Goal: Information Seeking & Learning: Learn about a topic

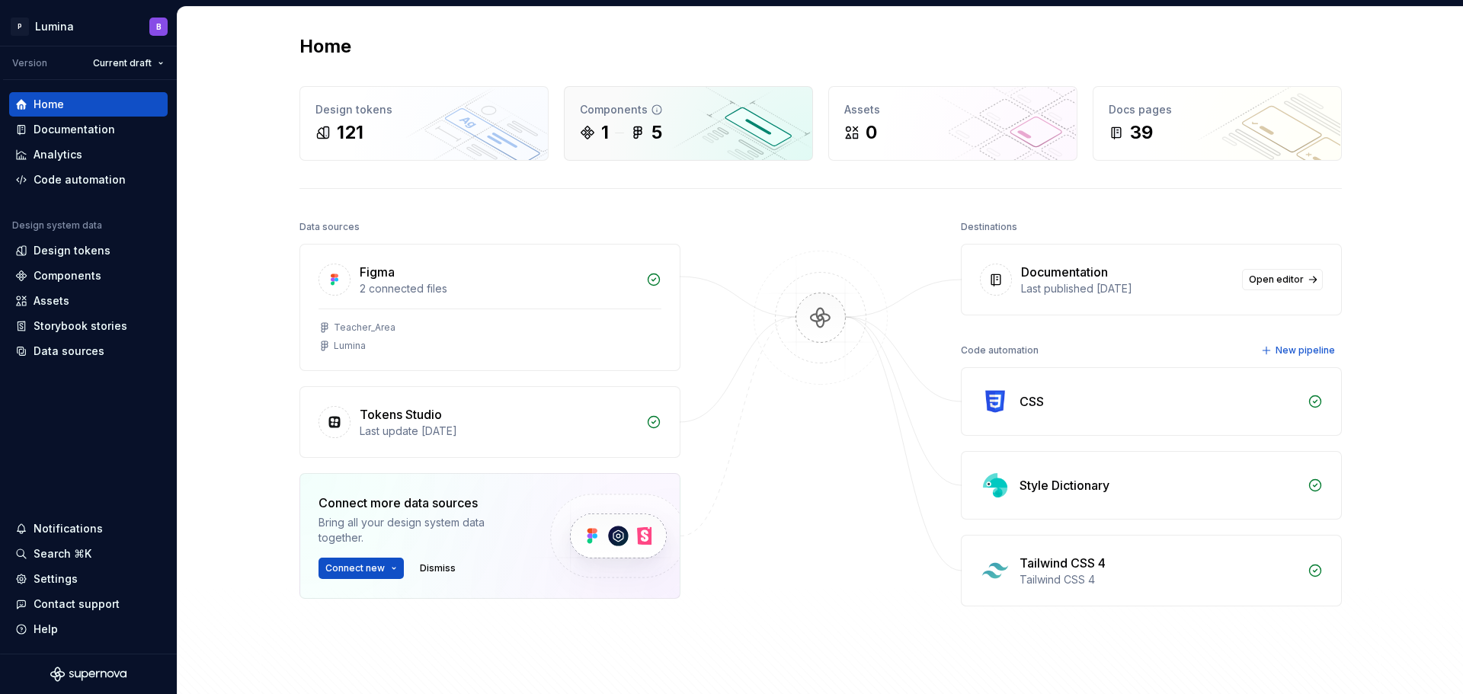
click at [683, 139] on div "1 5" at bounding box center [688, 132] width 217 height 24
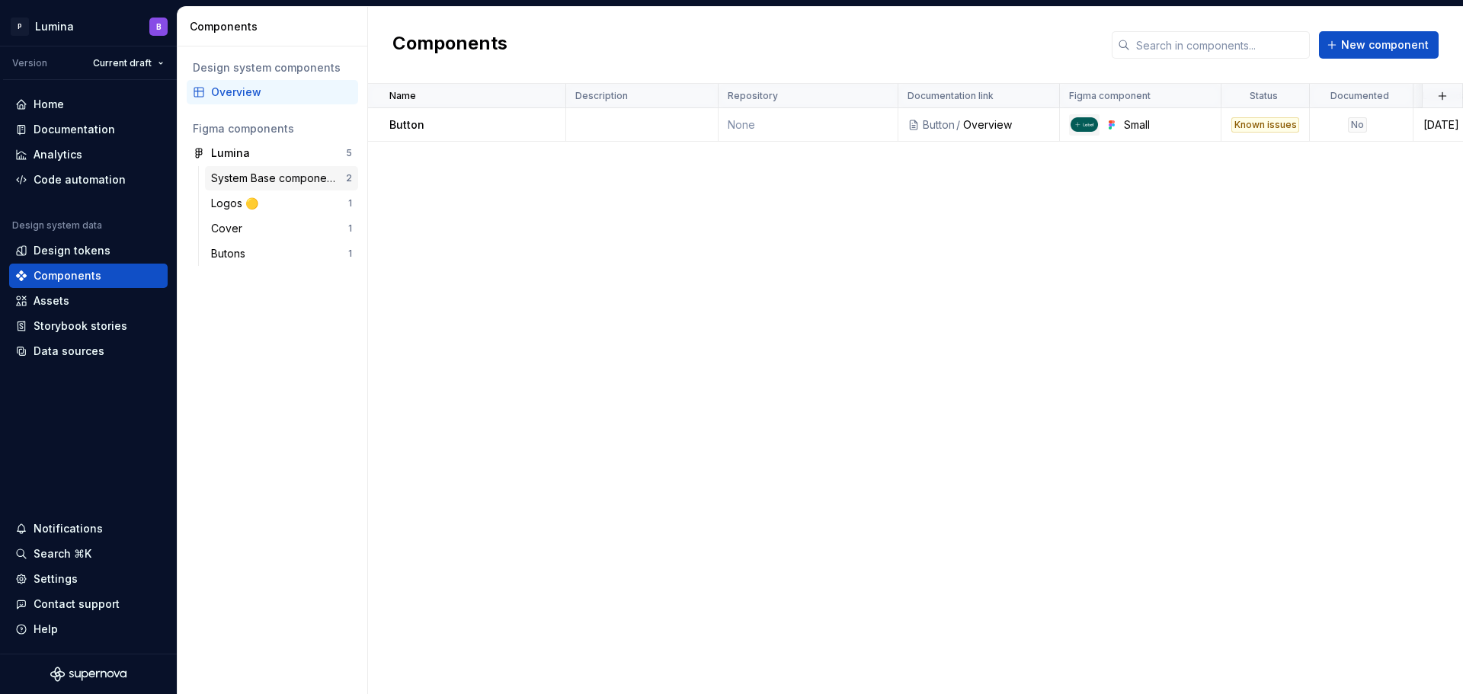
click at [271, 176] on div "System Base components" at bounding box center [278, 178] width 135 height 15
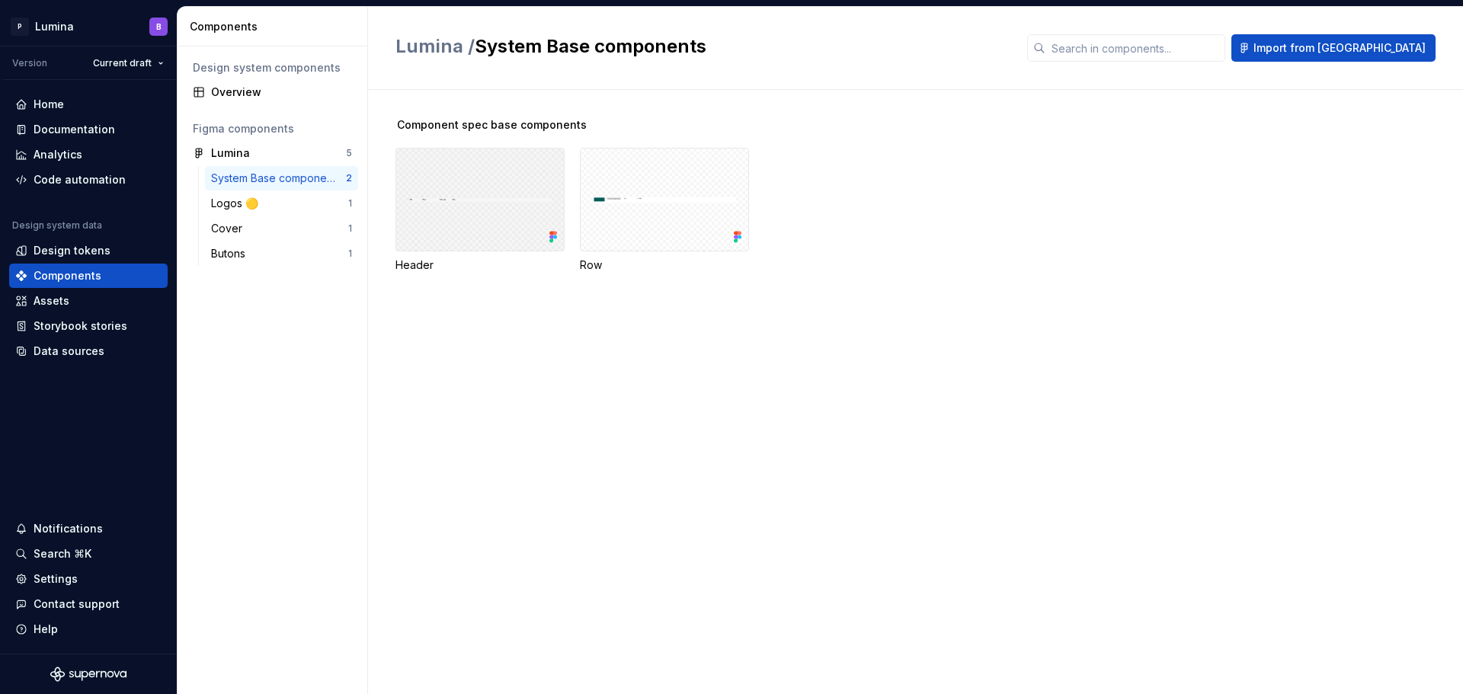
click at [502, 206] on div at bounding box center [479, 200] width 169 height 104
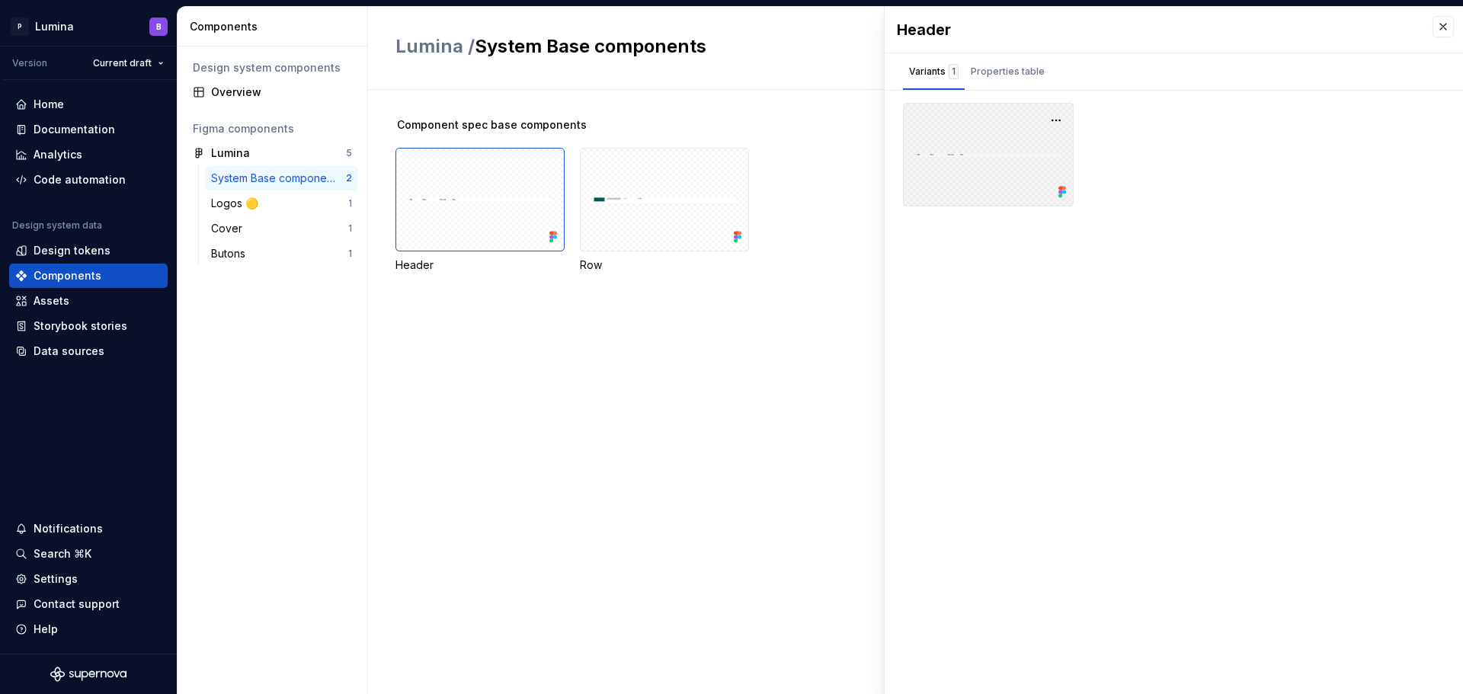
click at [993, 142] on div at bounding box center [988, 155] width 171 height 104
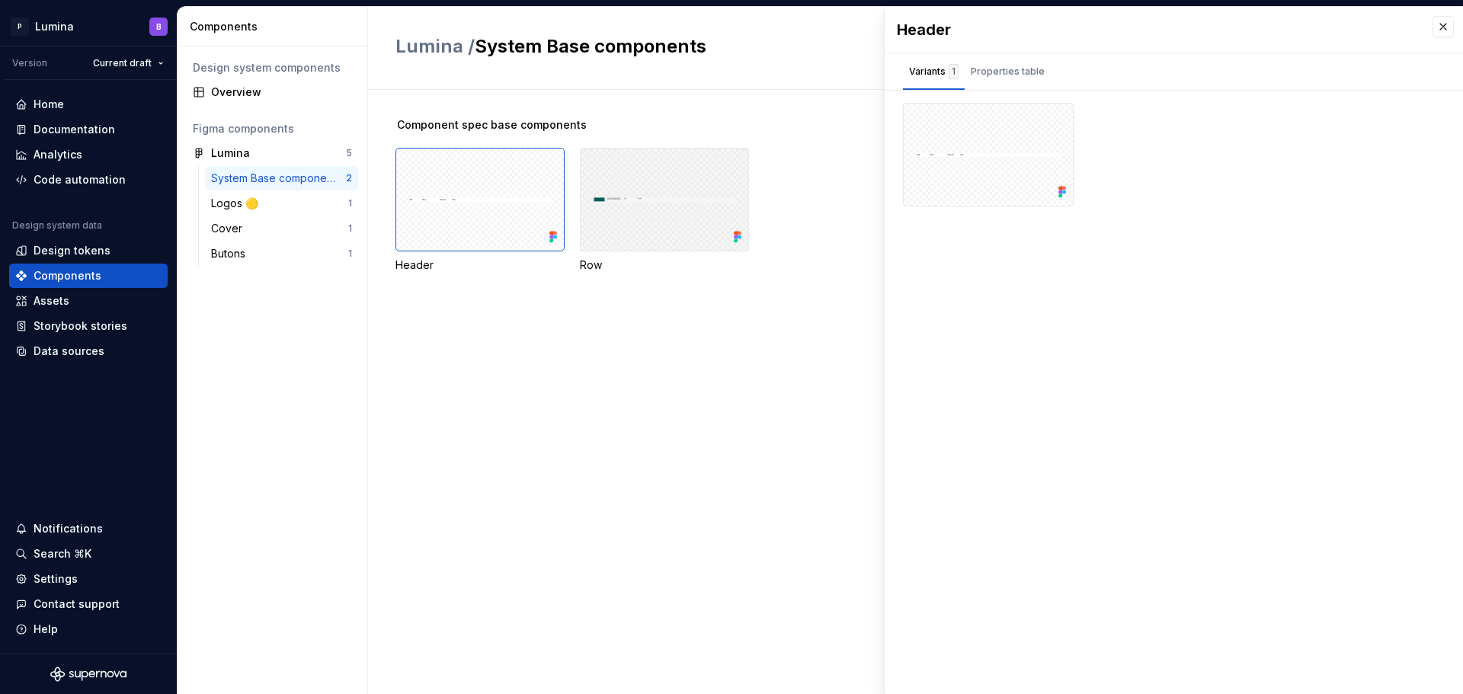
click at [686, 178] on div at bounding box center [664, 200] width 169 height 104
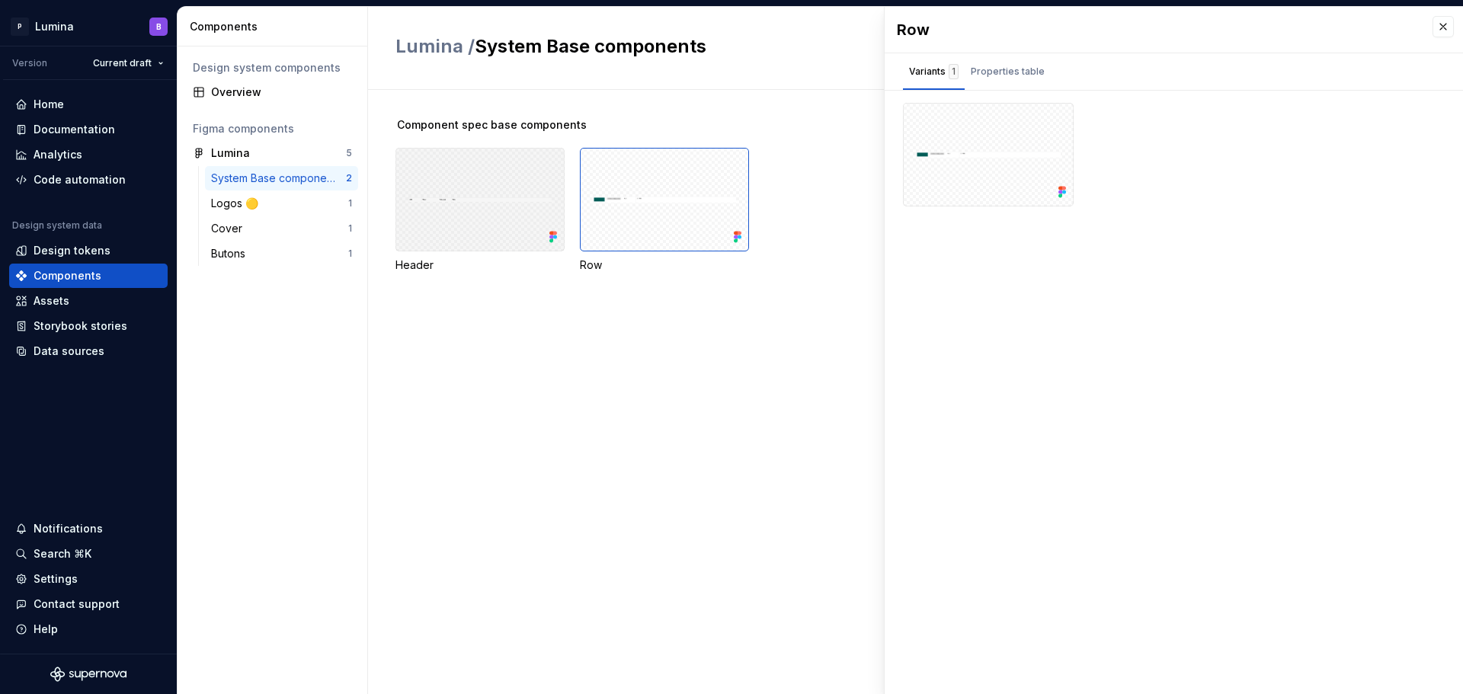
click at [508, 181] on div at bounding box center [479, 200] width 169 height 104
click at [645, 341] on div "Component spec base components Header Row" at bounding box center [928, 392] width 1067 height 604
click at [228, 206] on div "Logos 🟡" at bounding box center [237, 203] width 53 height 15
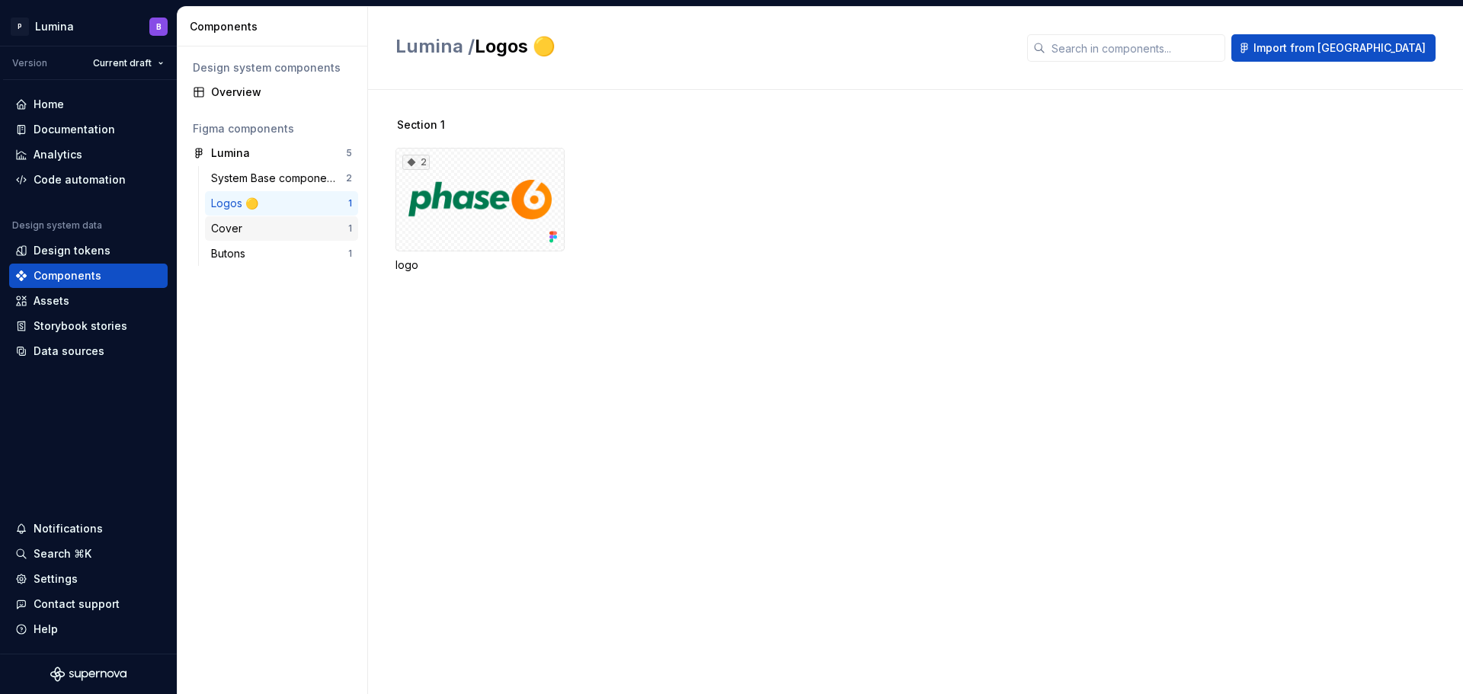
click at [229, 223] on div "Cover" at bounding box center [229, 228] width 37 height 15
click at [225, 209] on div "Logos 🟡" at bounding box center [237, 203] width 53 height 15
click at [223, 231] on div "Cover" at bounding box center [229, 228] width 37 height 15
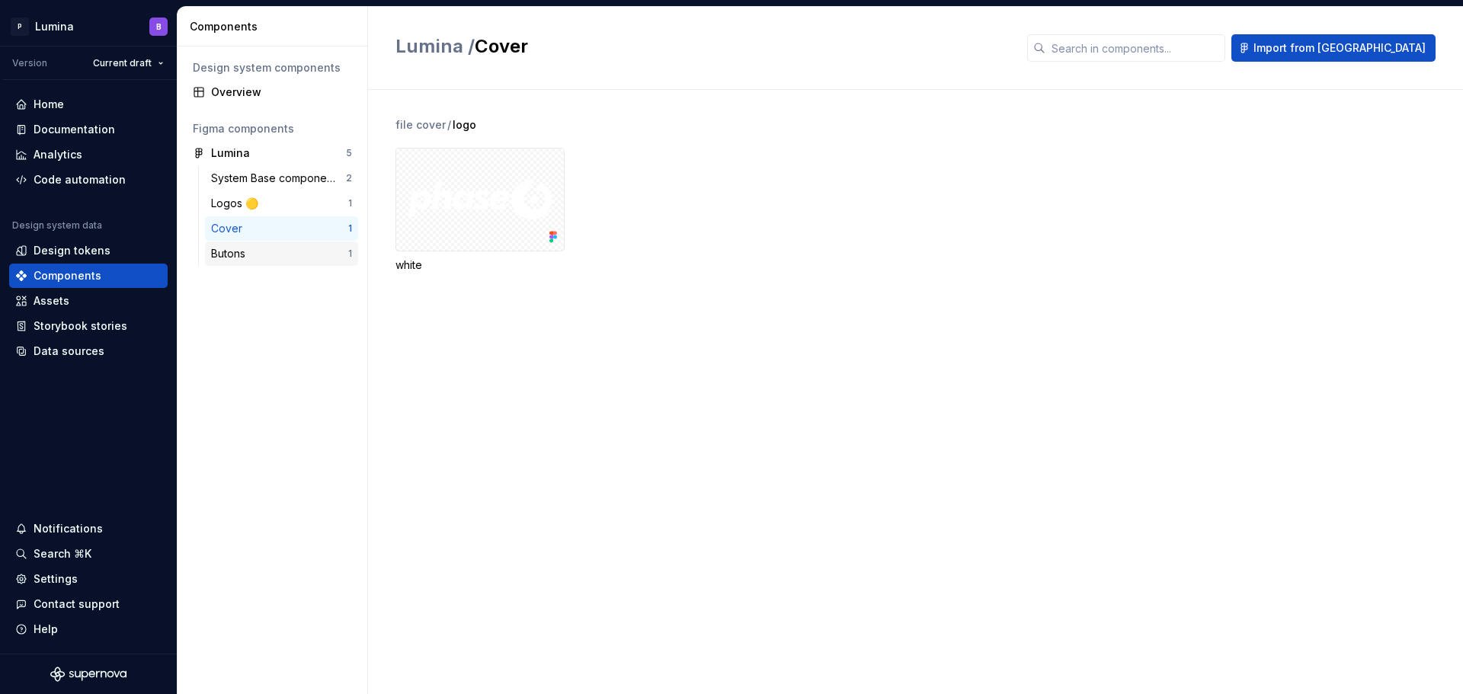
click at [226, 247] on div "Butons" at bounding box center [231, 253] width 40 height 15
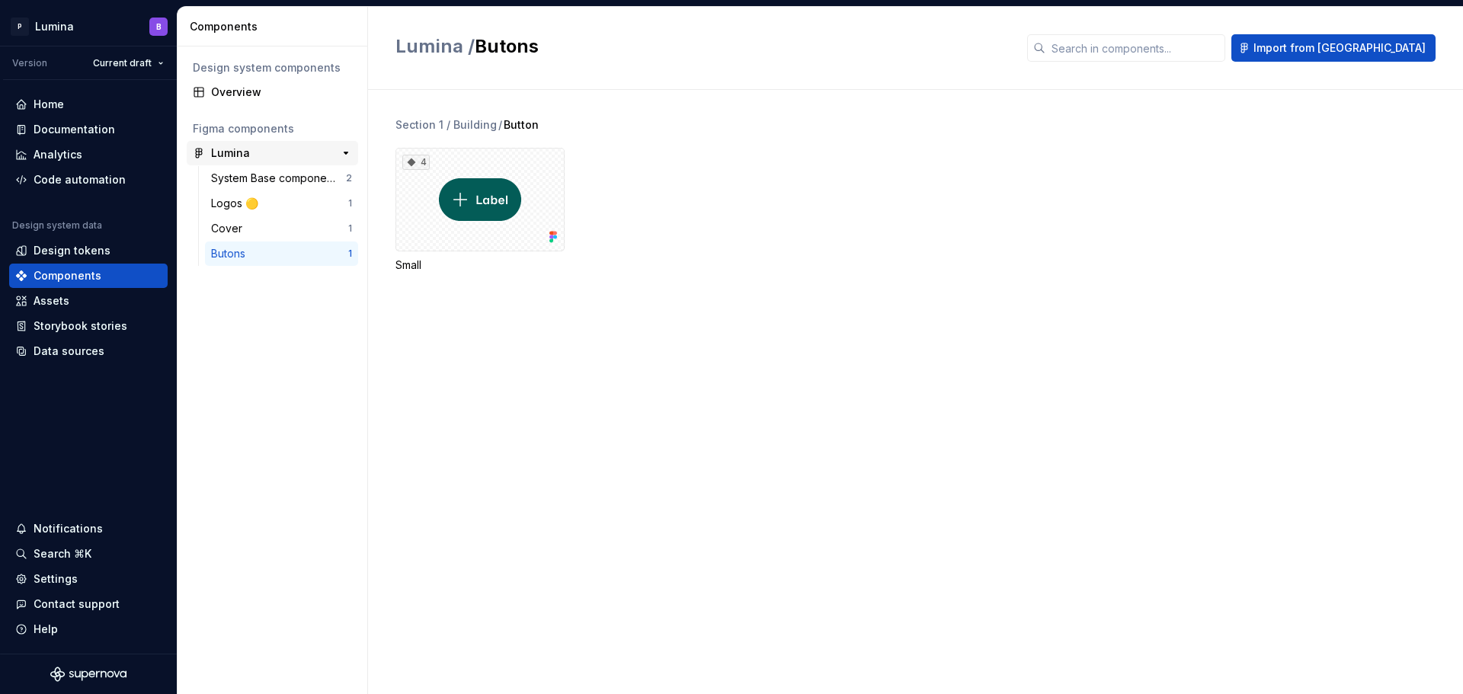
click at [217, 153] on div "Lumina" at bounding box center [230, 153] width 39 height 15
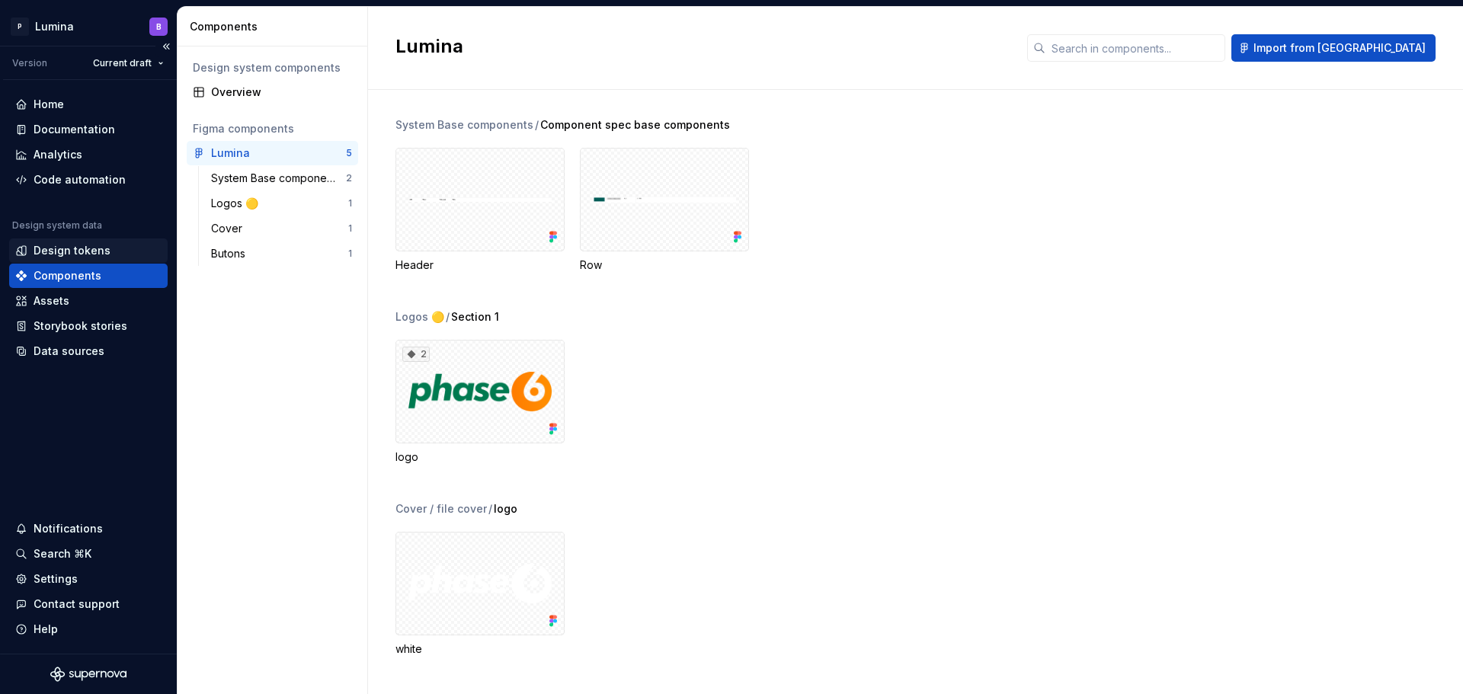
click at [72, 253] on div "Design tokens" at bounding box center [72, 250] width 77 height 15
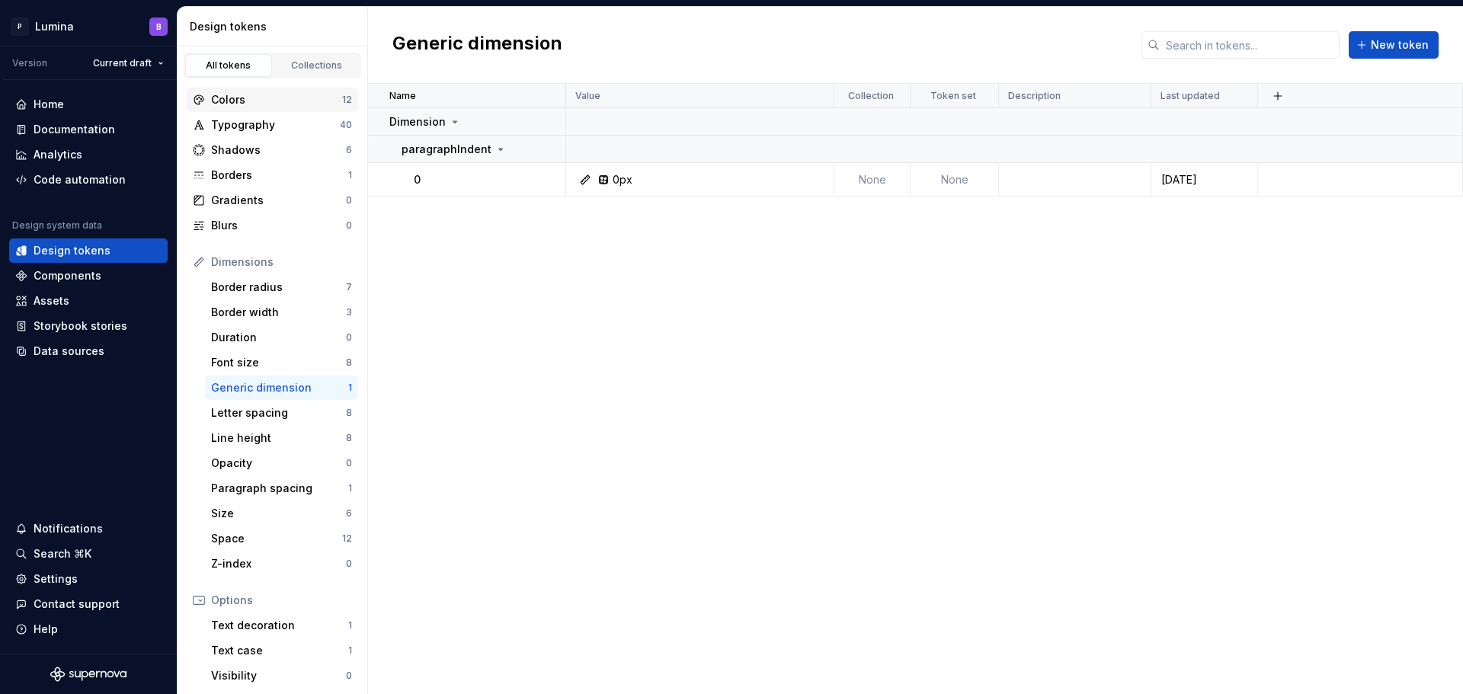
click at [251, 95] on div "Colors" at bounding box center [276, 99] width 131 height 15
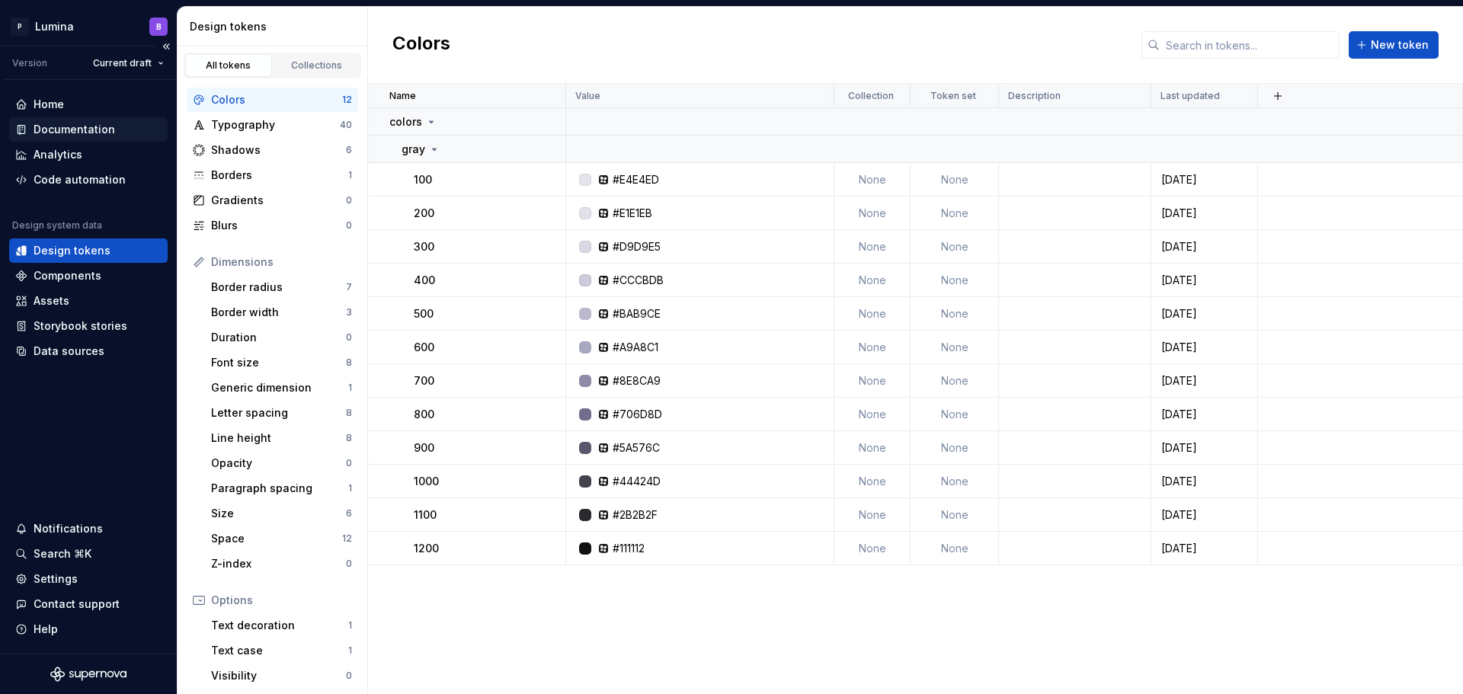
click at [43, 125] on div "Documentation" at bounding box center [75, 129] width 82 height 15
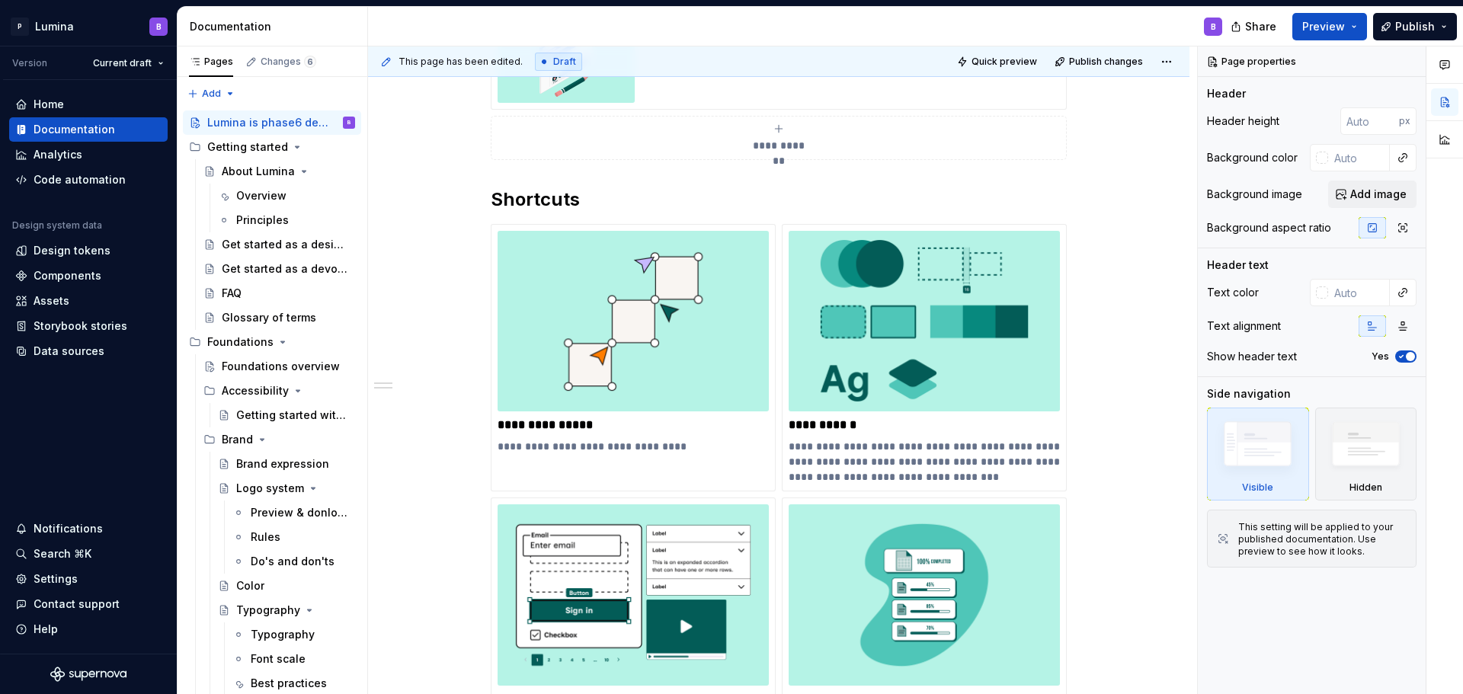
scroll to position [533, 0]
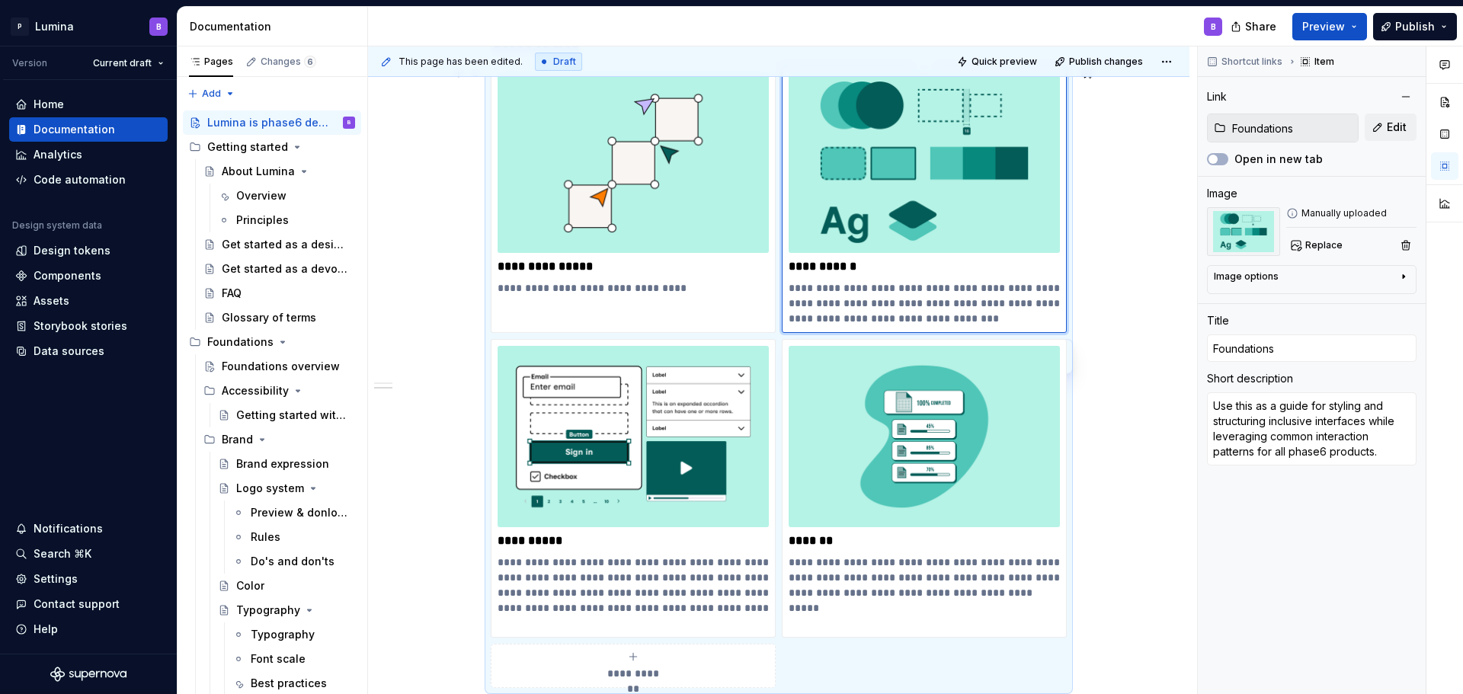
click at [876, 189] on img at bounding box center [924, 162] width 271 height 181
click at [955, 221] on img at bounding box center [924, 162] width 271 height 181
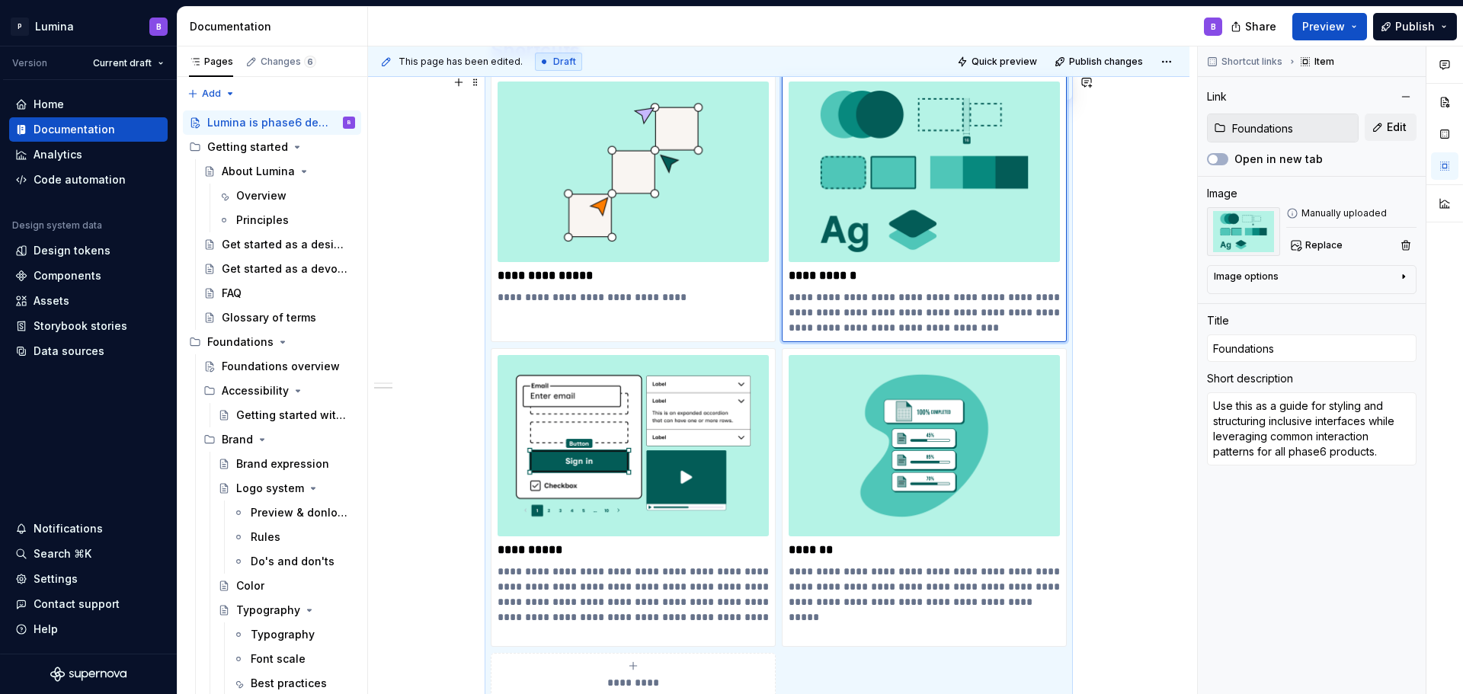
scroll to position [448, 0]
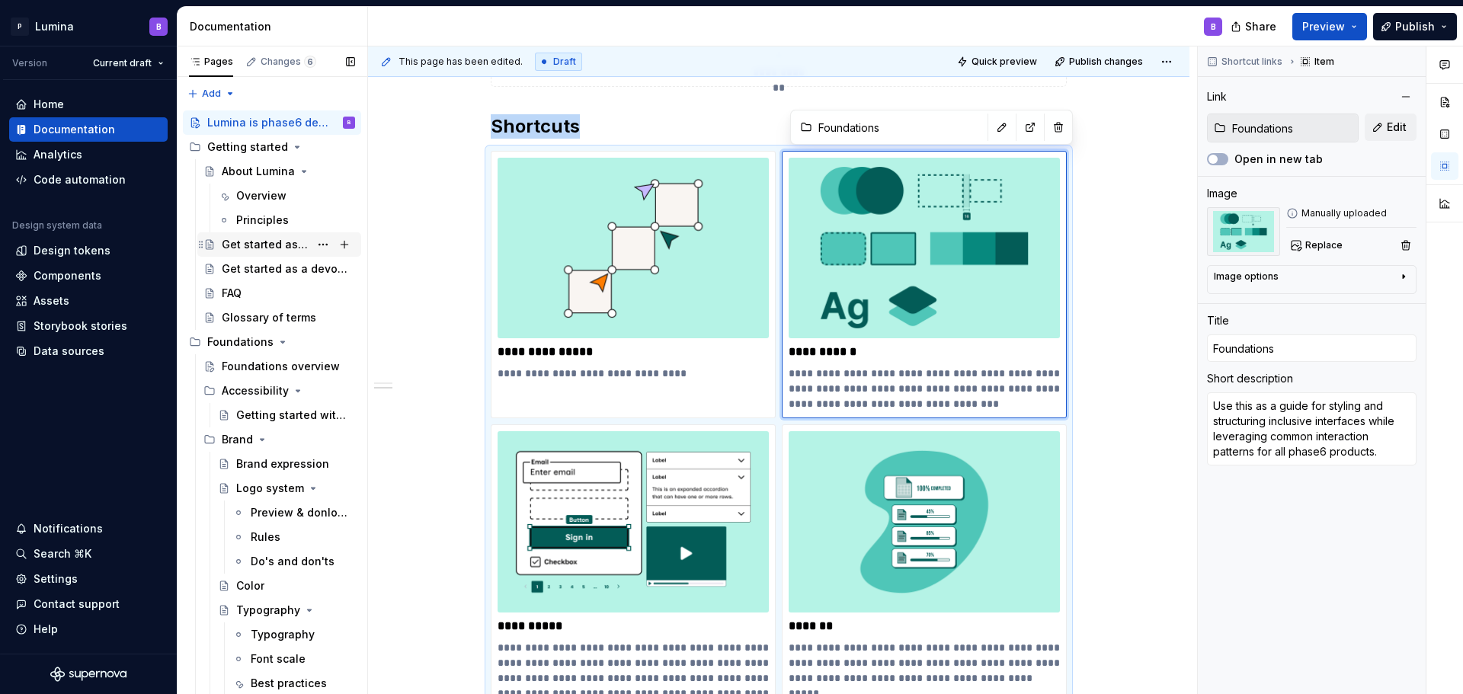
click at [260, 239] on div "Get started as a designer" at bounding box center [266, 244] width 88 height 15
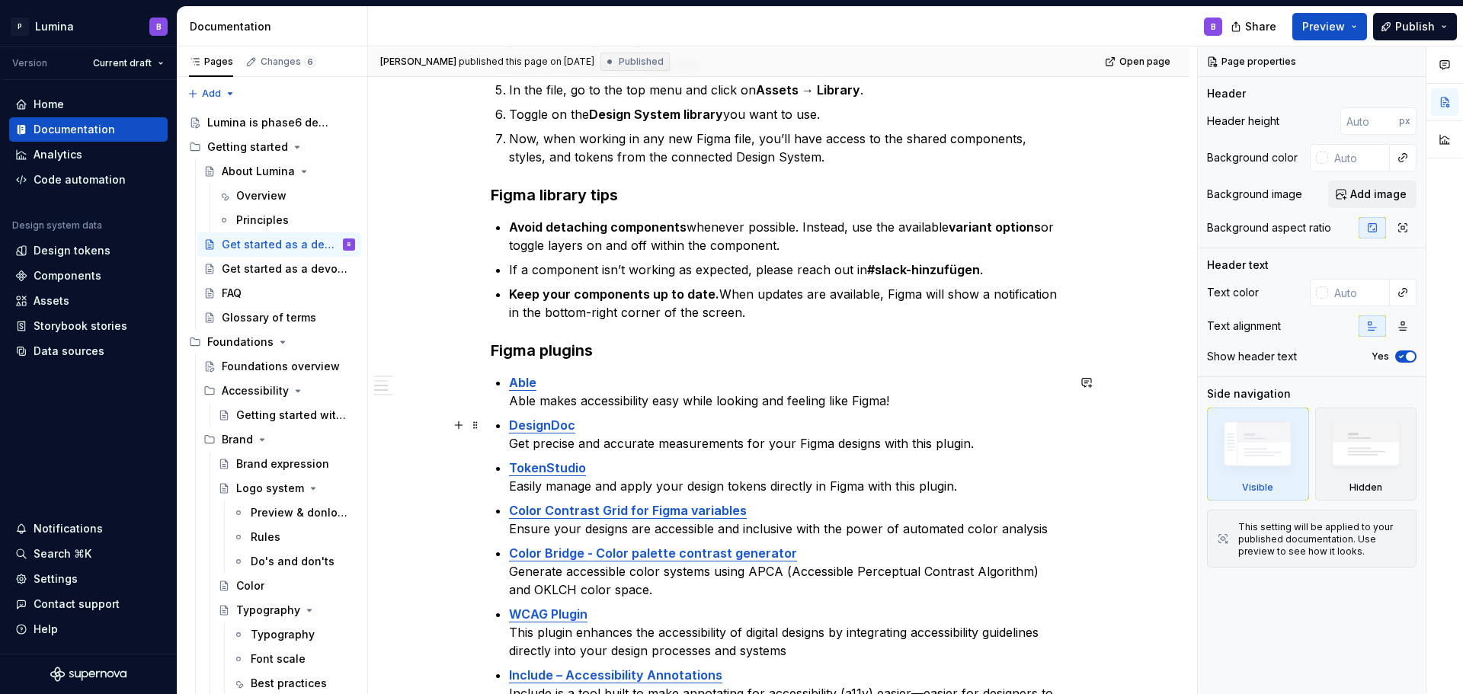
scroll to position [493, 0]
click at [247, 274] on div "Get started as a devolopers" at bounding box center [266, 268] width 88 height 15
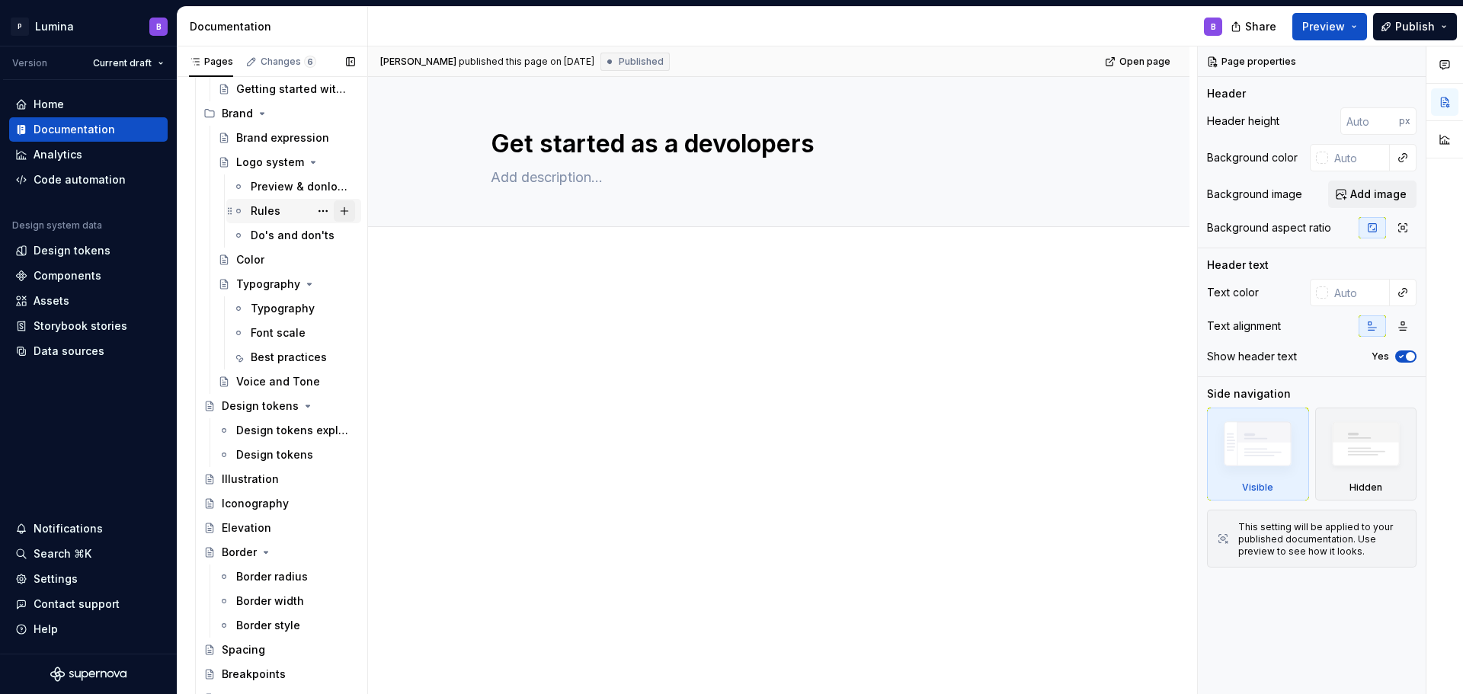
scroll to position [381, 0]
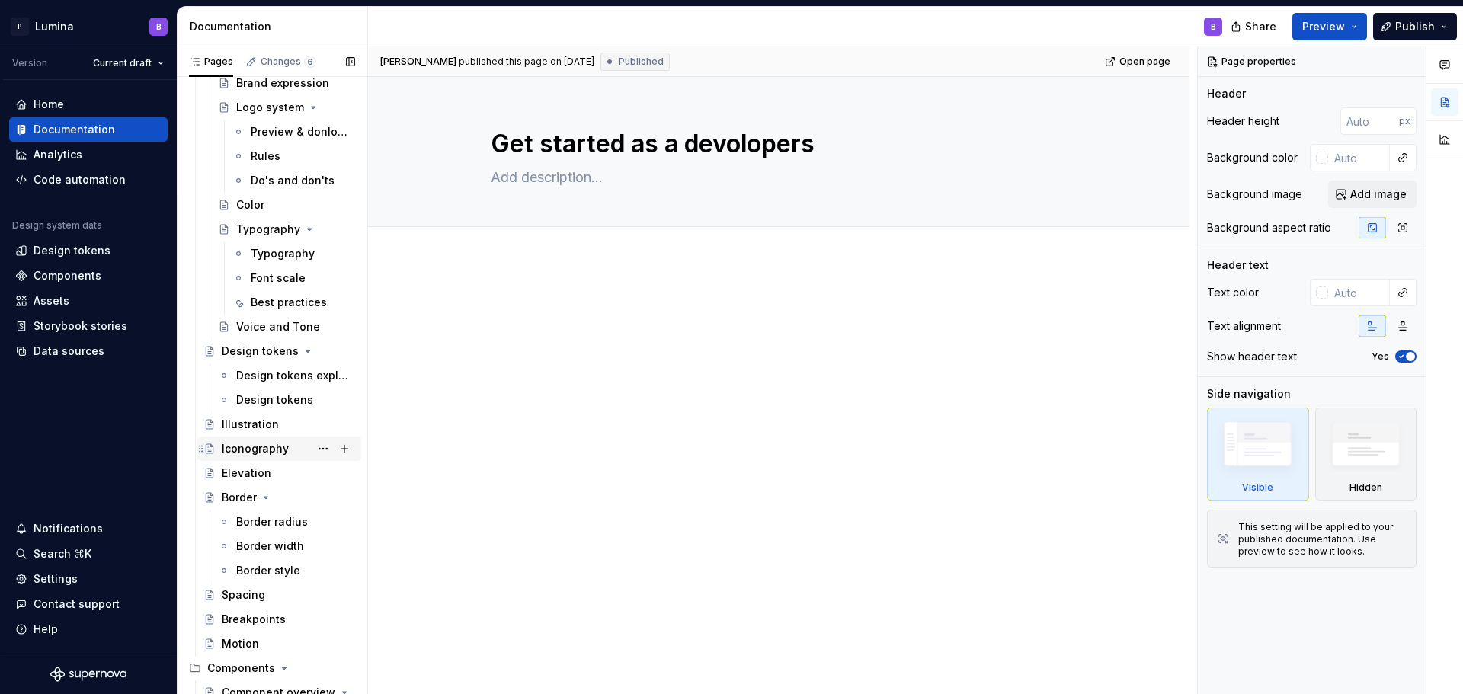
click at [245, 442] on div "Iconography" at bounding box center [255, 448] width 67 height 15
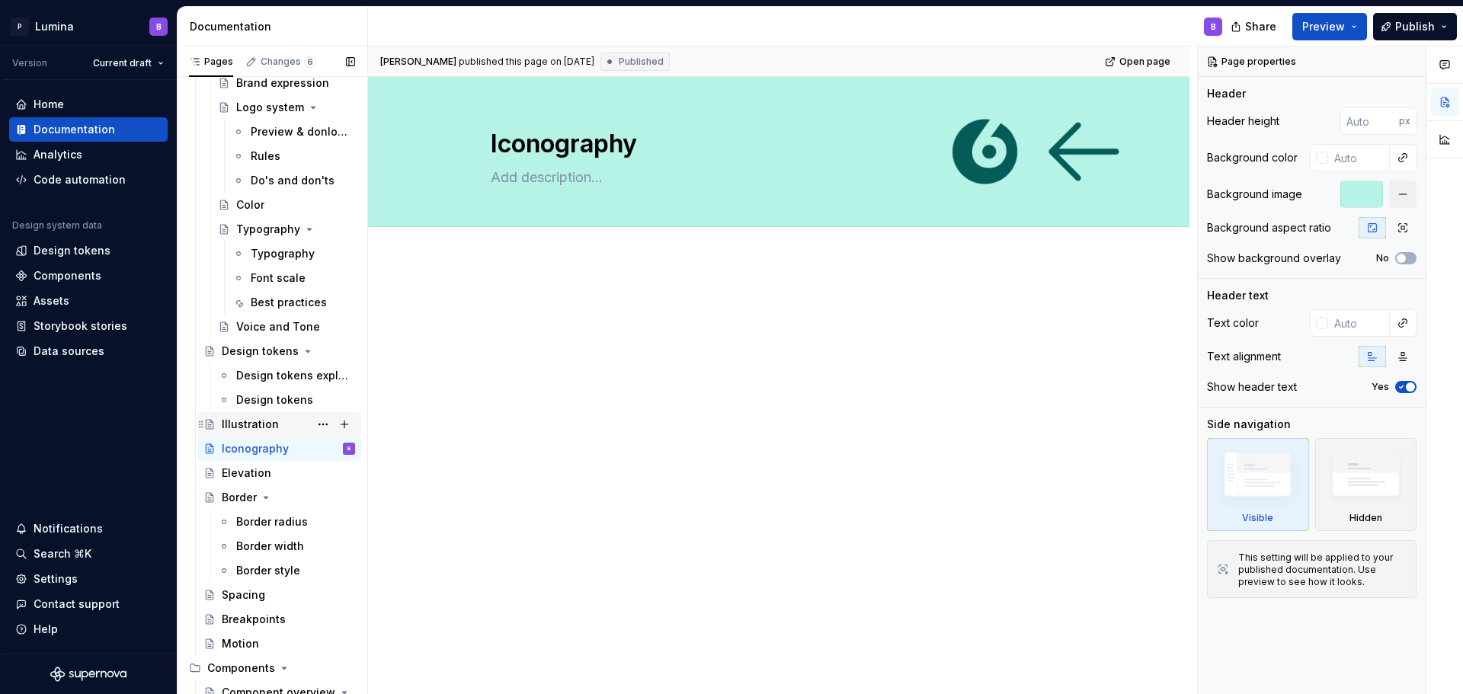
click at [231, 423] on div "Illustration" at bounding box center [250, 424] width 57 height 15
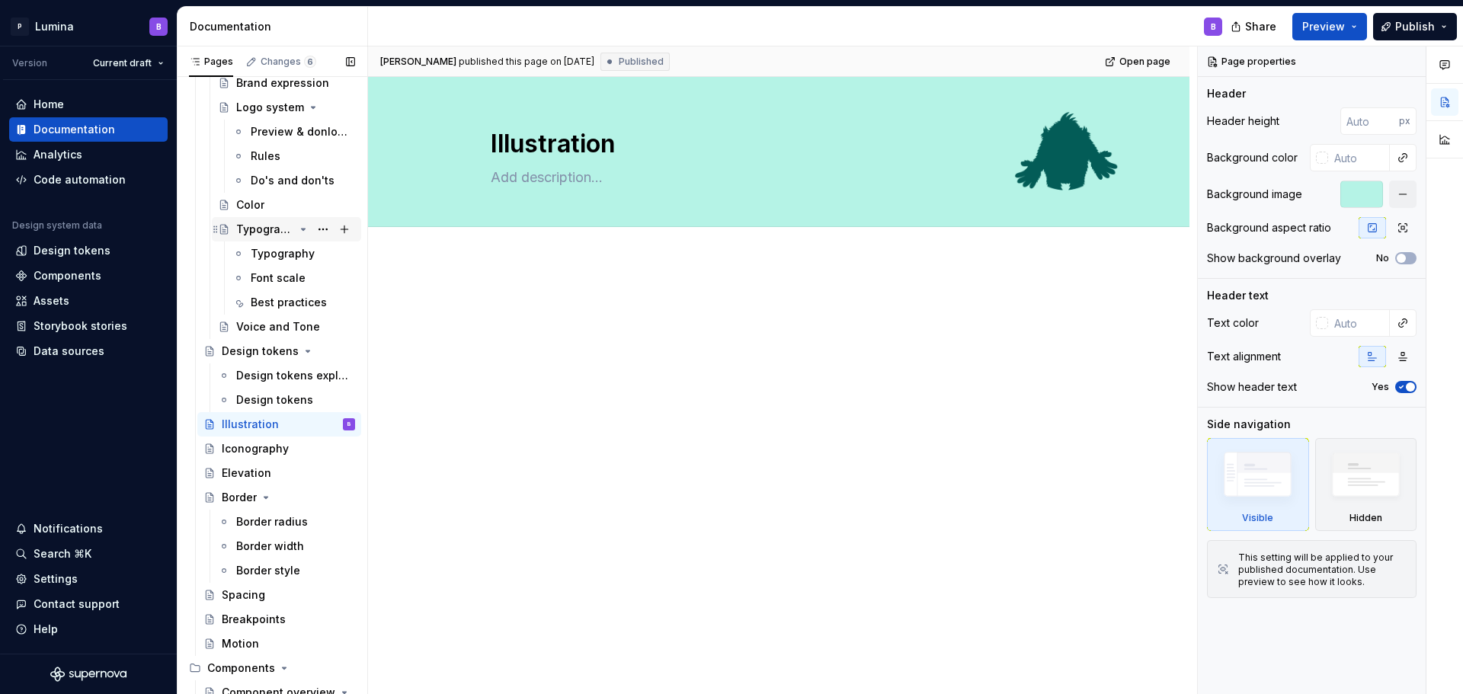
click at [264, 230] on div "Typography" at bounding box center [265, 229] width 58 height 15
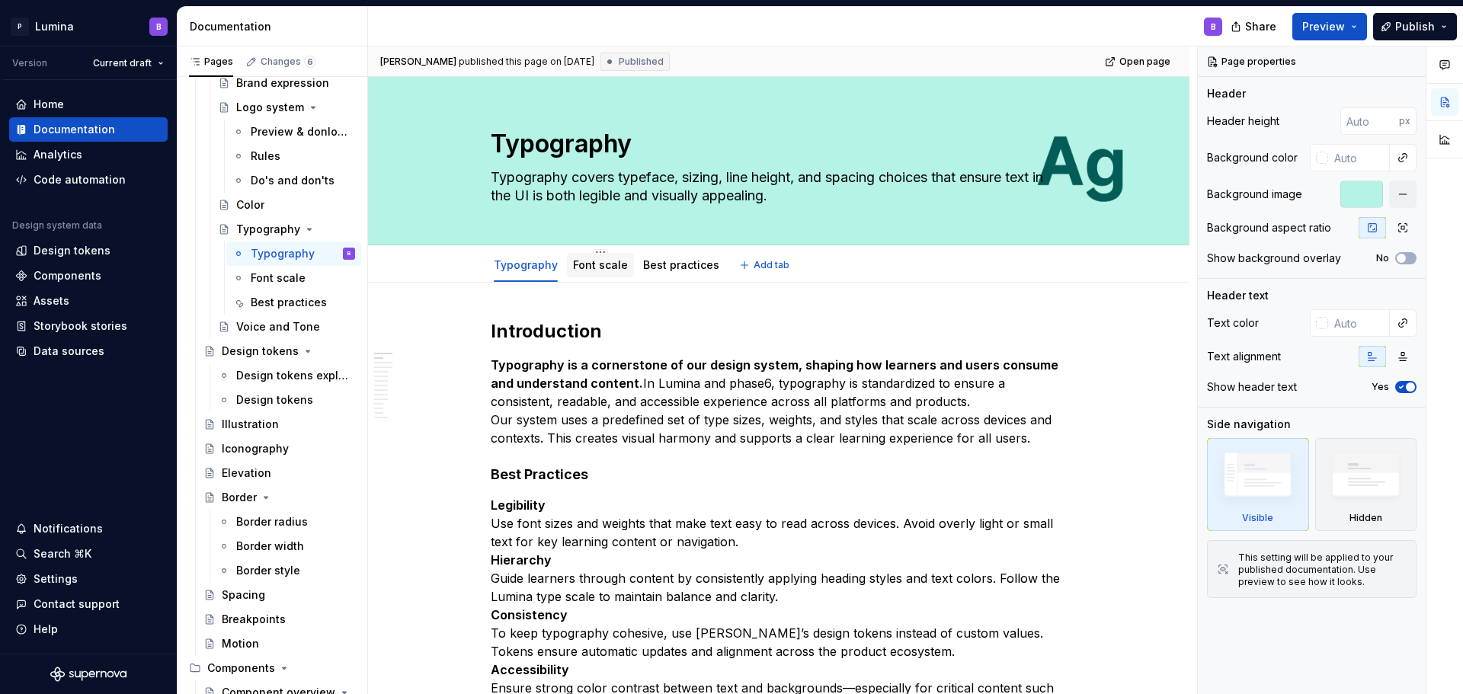
click at [603, 272] on div "Font scale" at bounding box center [600, 265] width 55 height 15
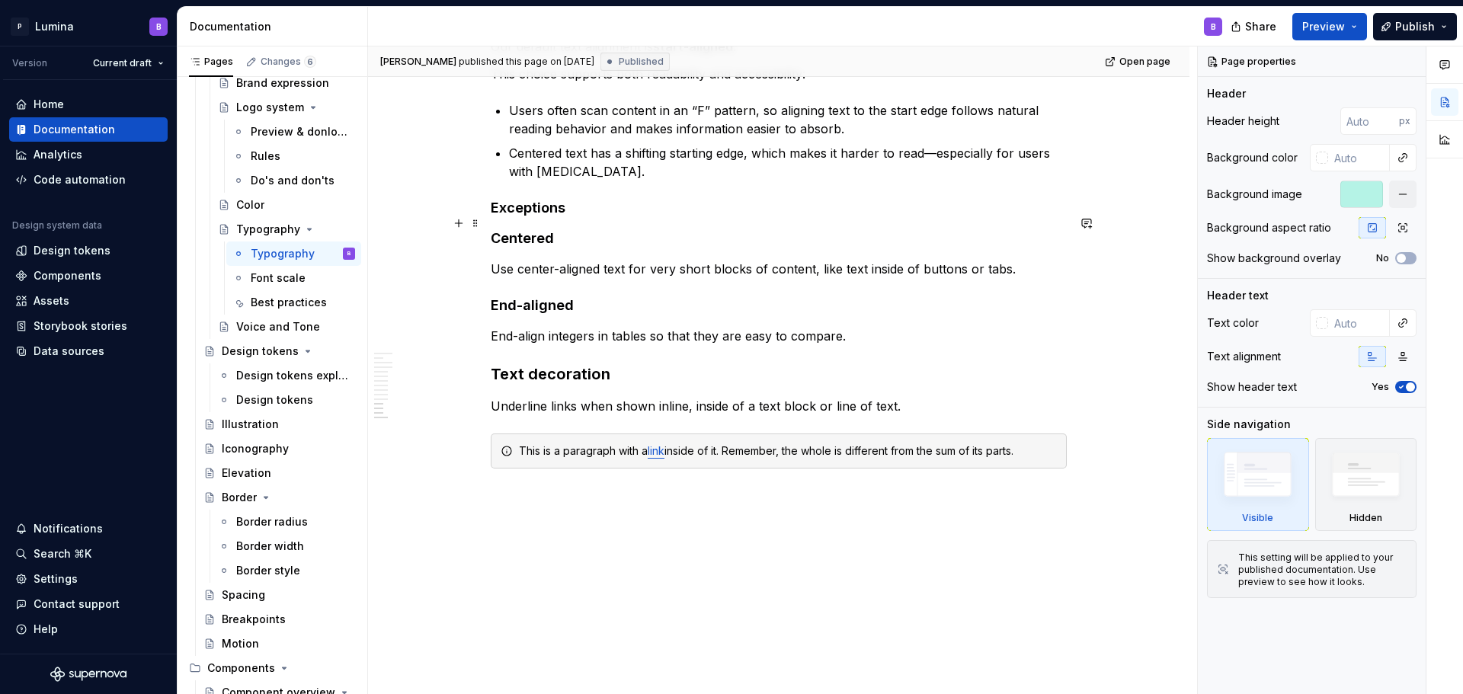
scroll to position [3687, 0]
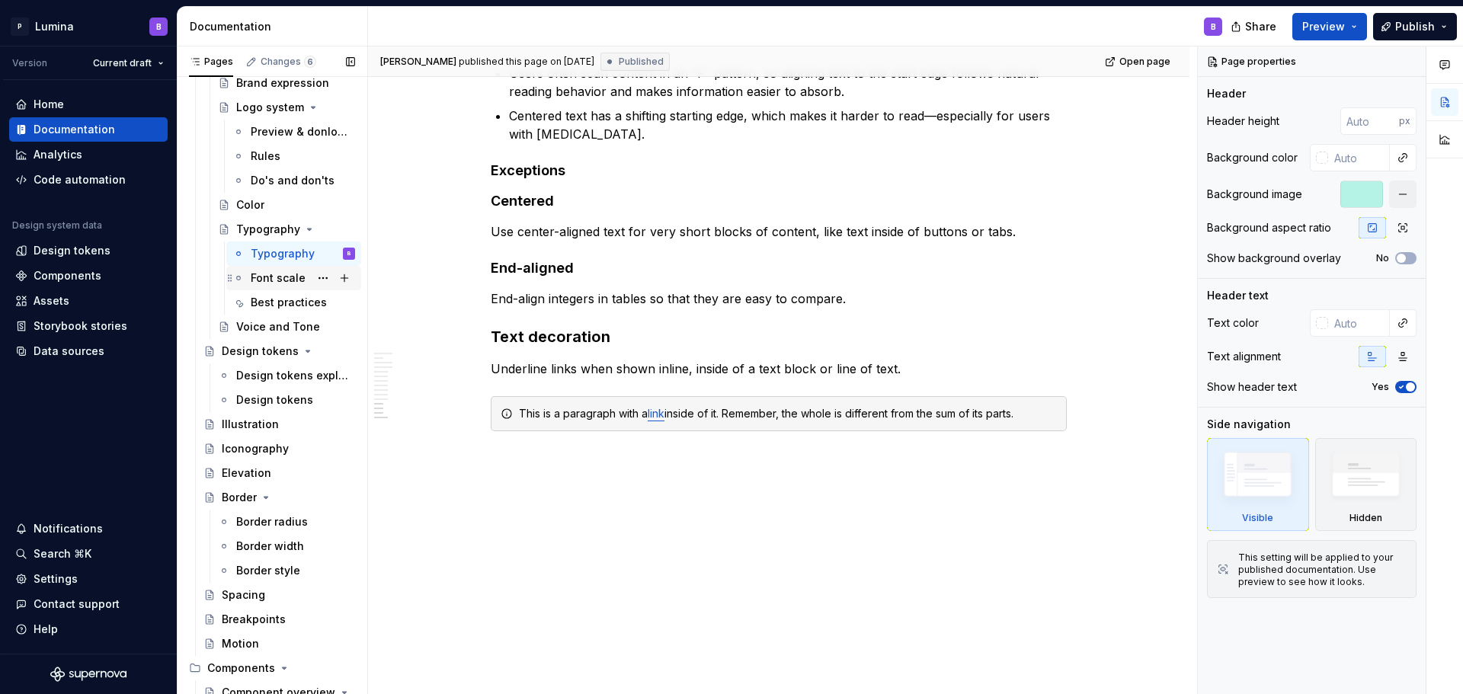
click at [270, 285] on div "Font scale" at bounding box center [278, 277] width 55 height 15
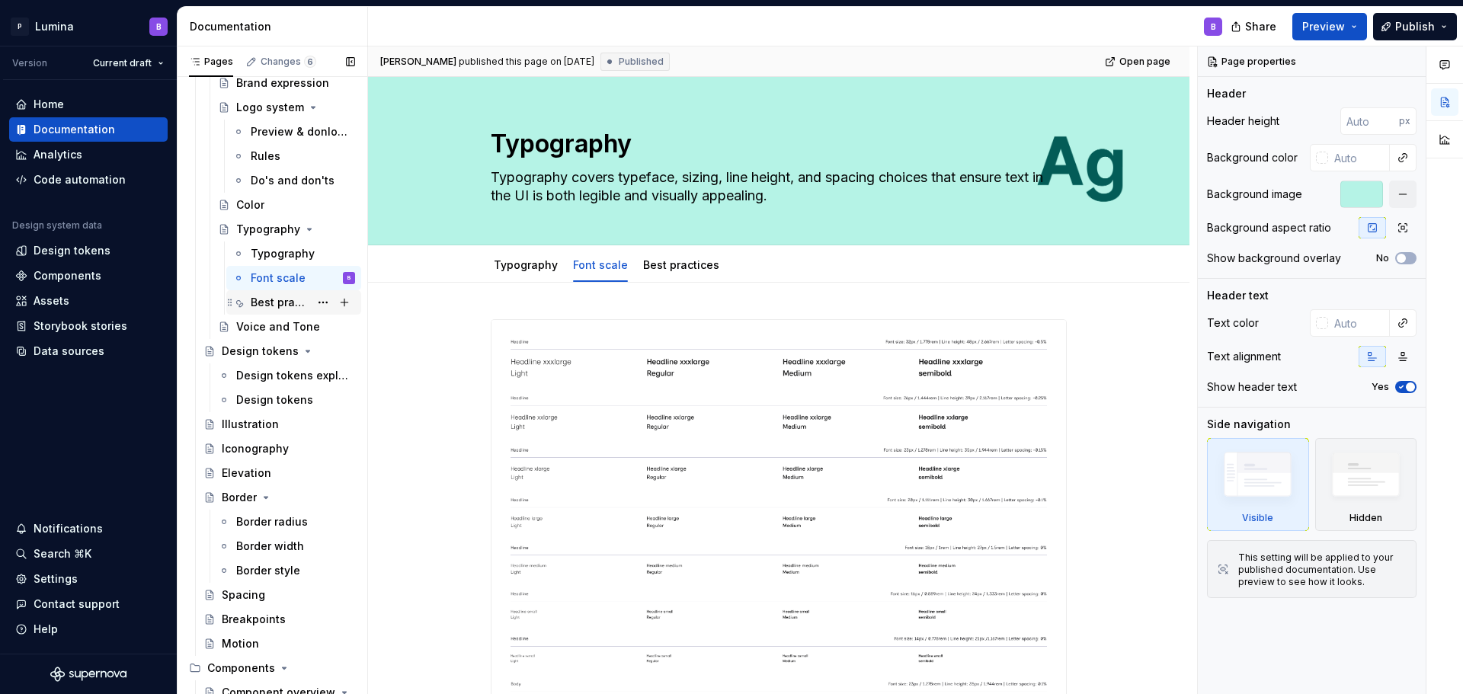
click at [283, 302] on div "Best practices" at bounding box center [280, 302] width 59 height 15
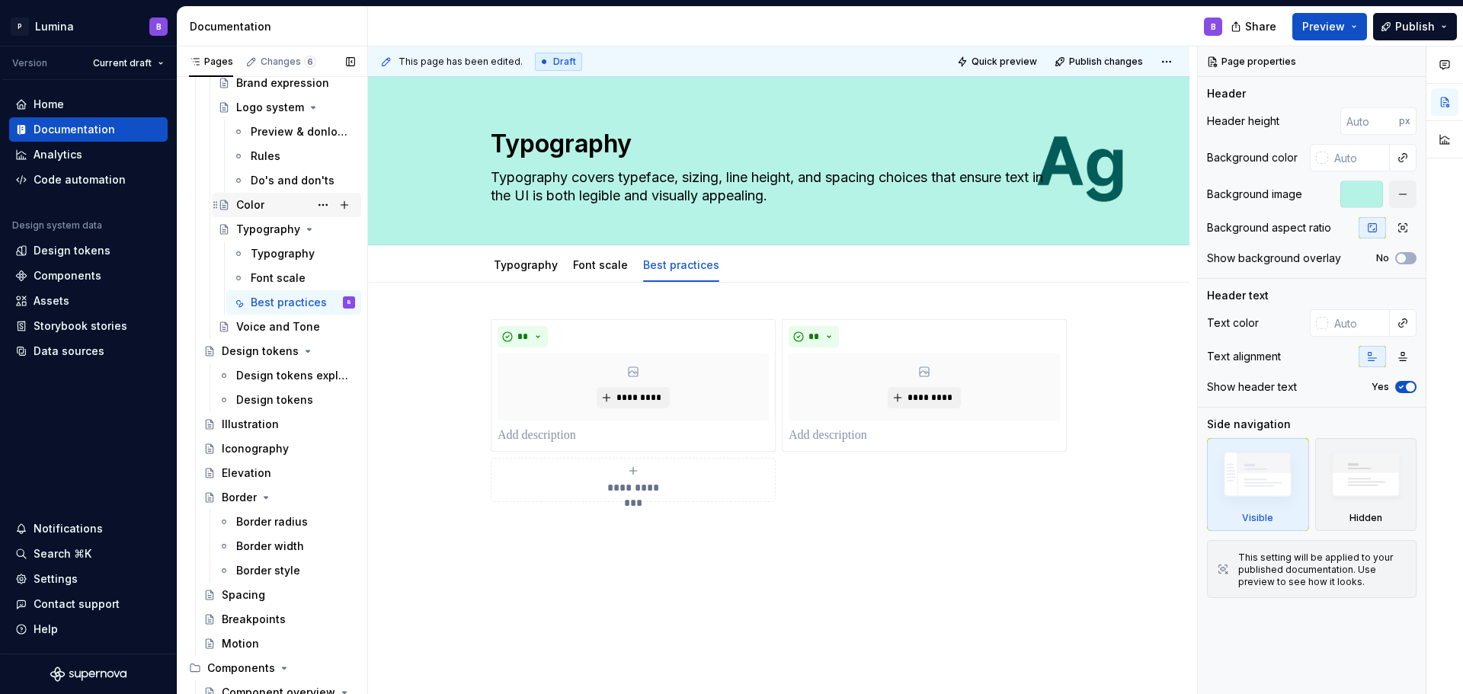
click at [256, 209] on div "Color" at bounding box center [250, 204] width 28 height 15
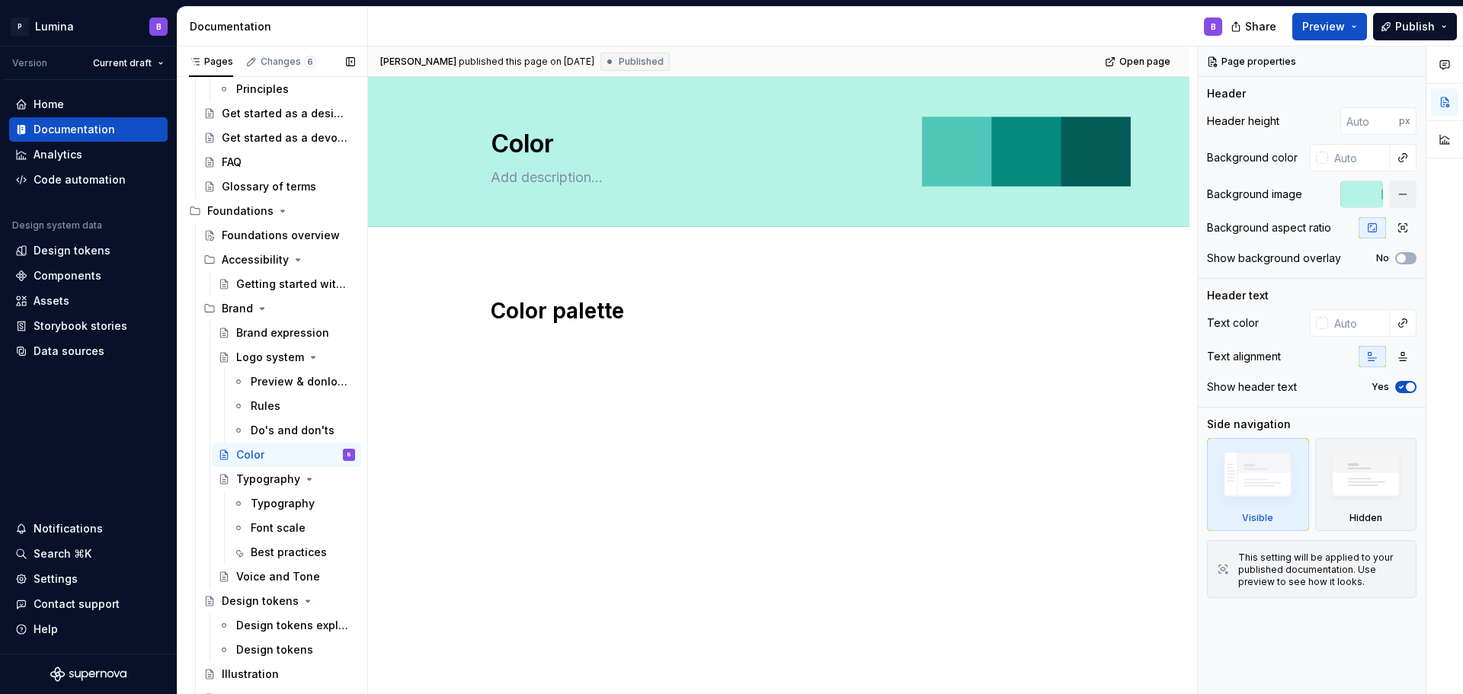
scroll to position [71, 0]
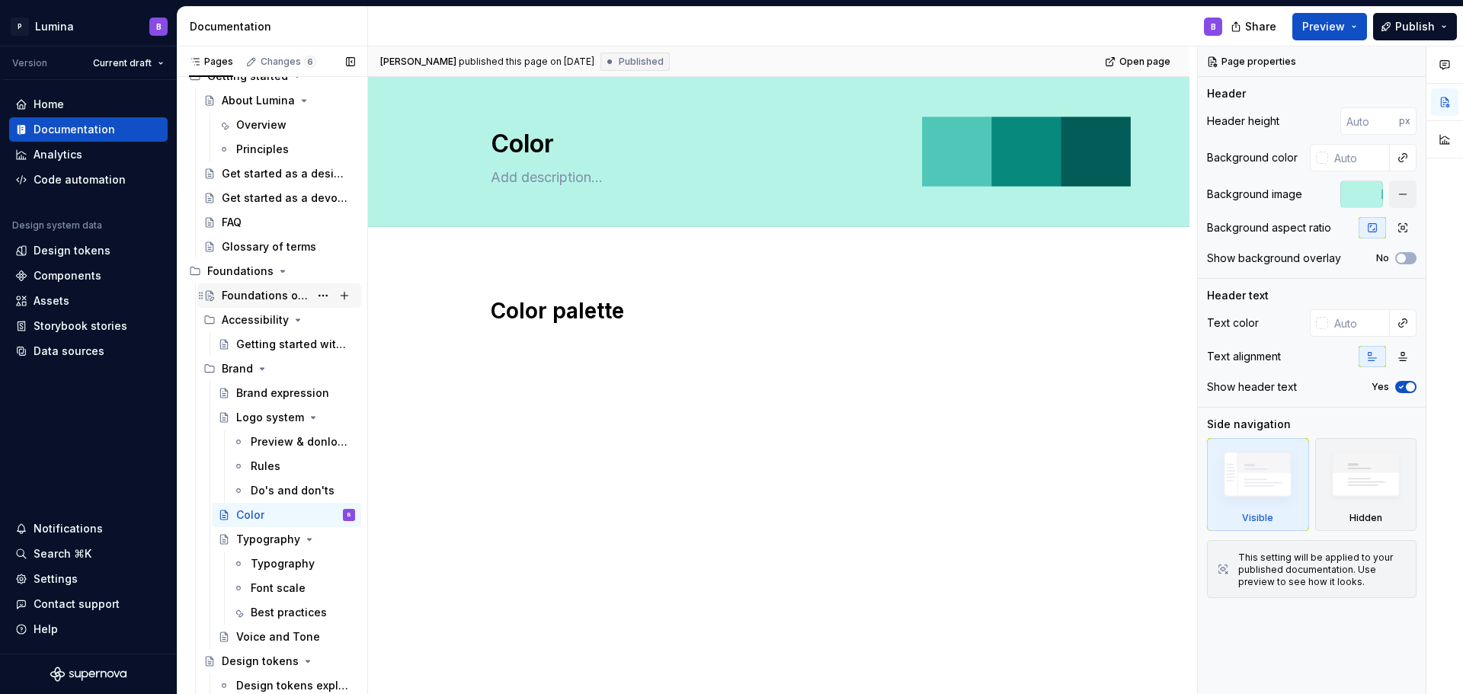
click at [252, 299] on div "Foundations overview" at bounding box center [266, 295] width 88 height 15
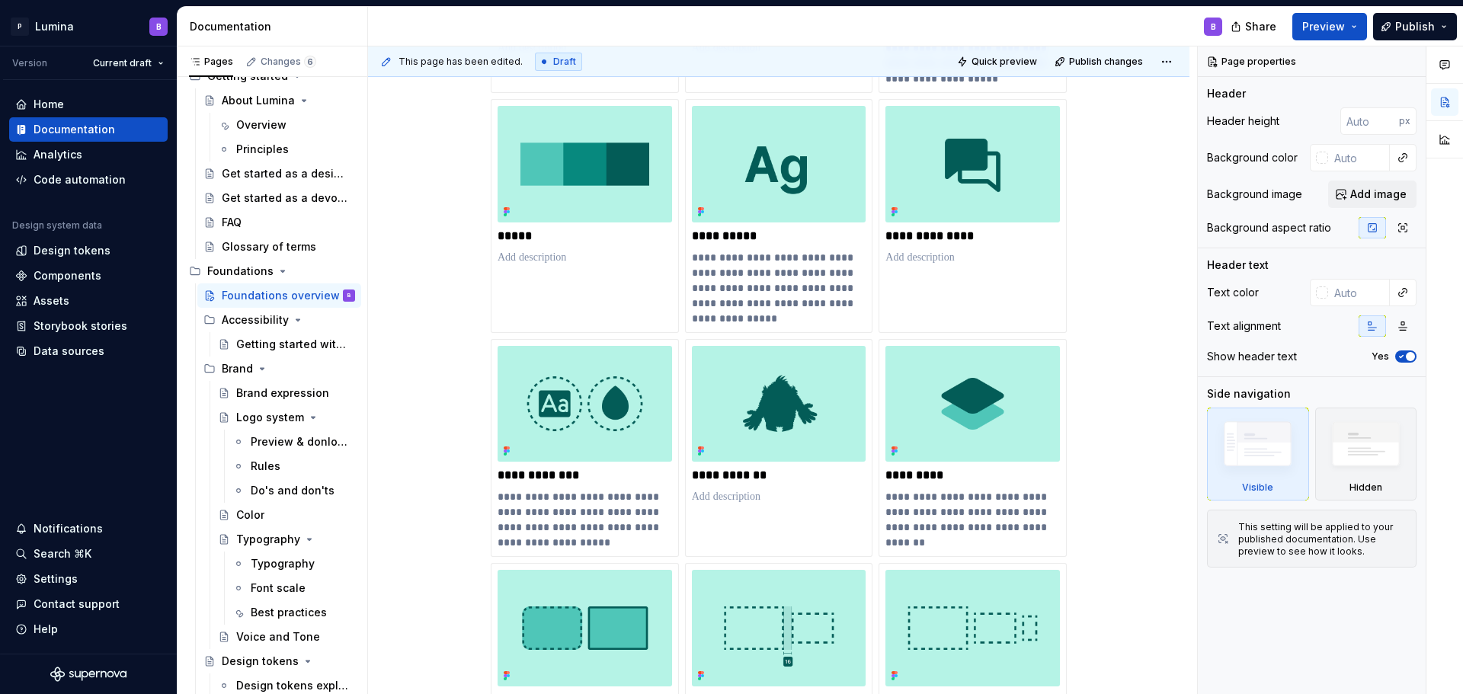
scroll to position [457, 0]
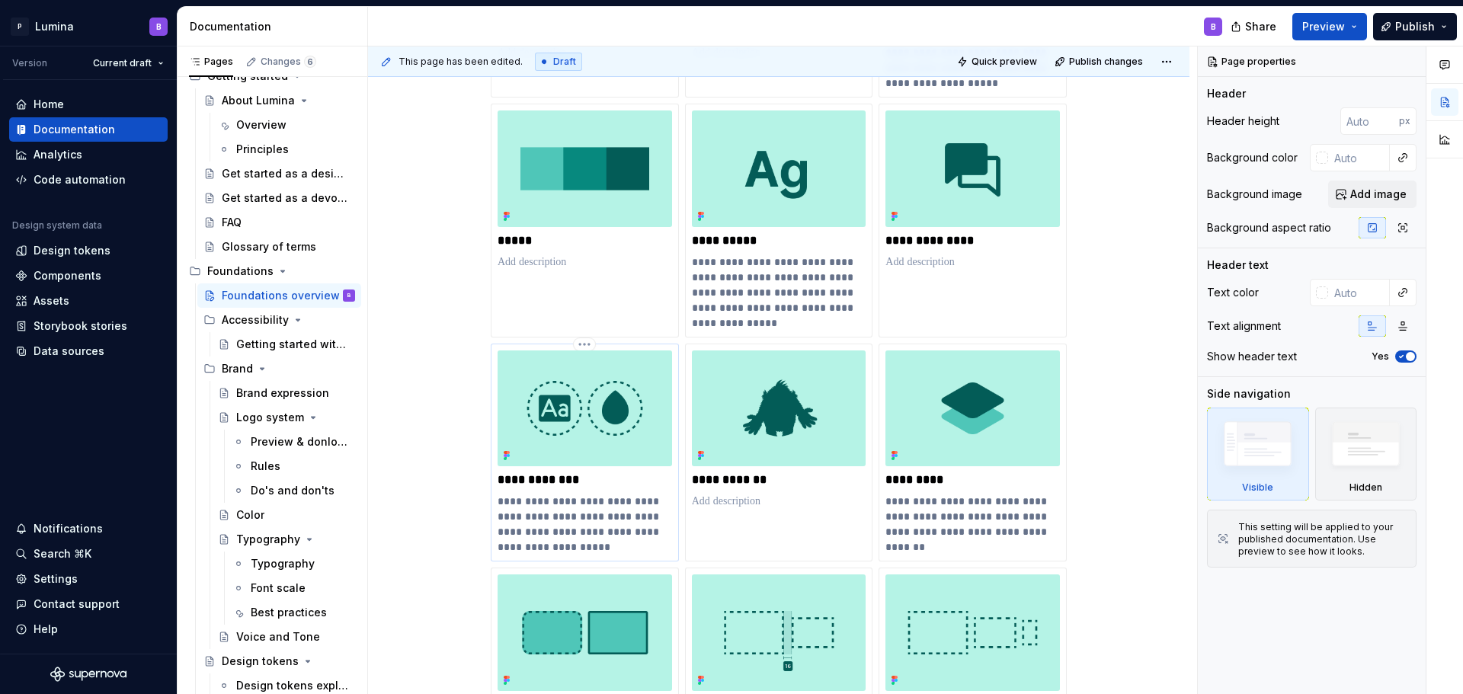
click at [562, 454] on img at bounding box center [585, 408] width 174 height 116
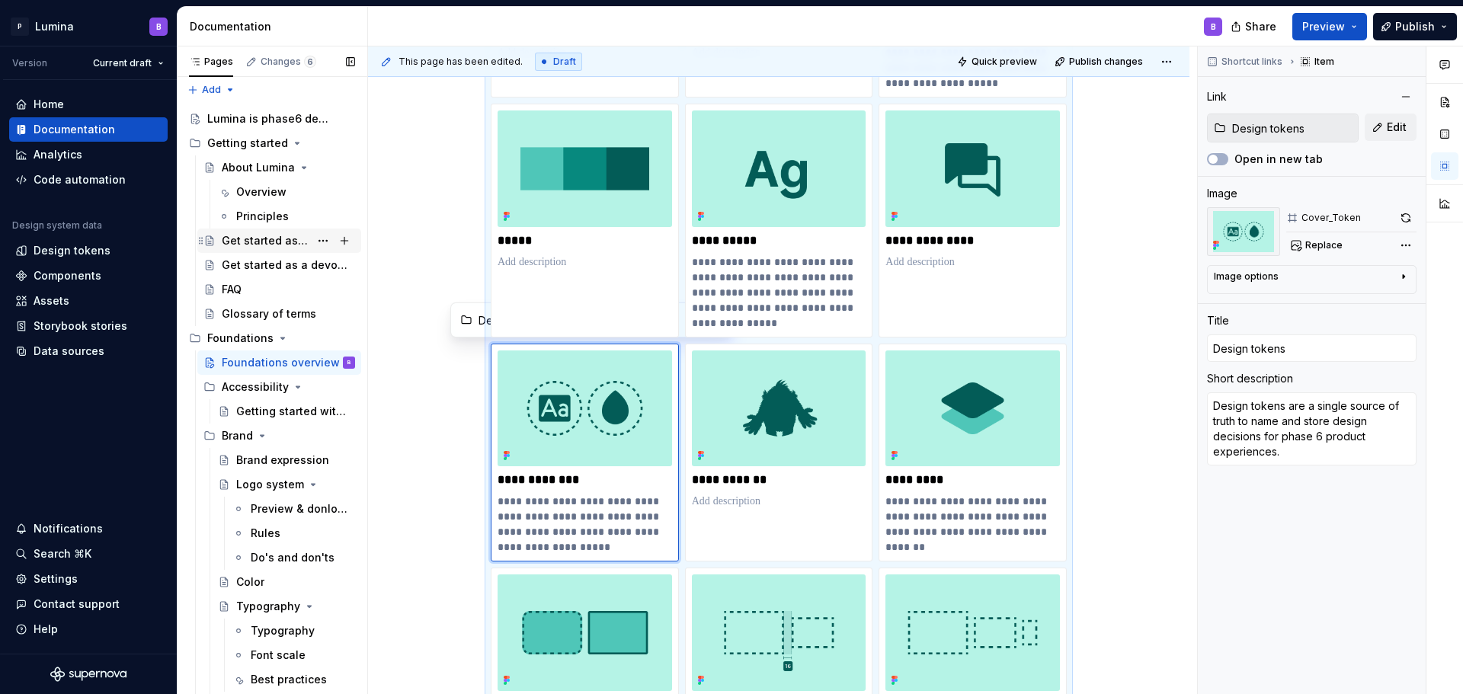
scroll to position [0, 0]
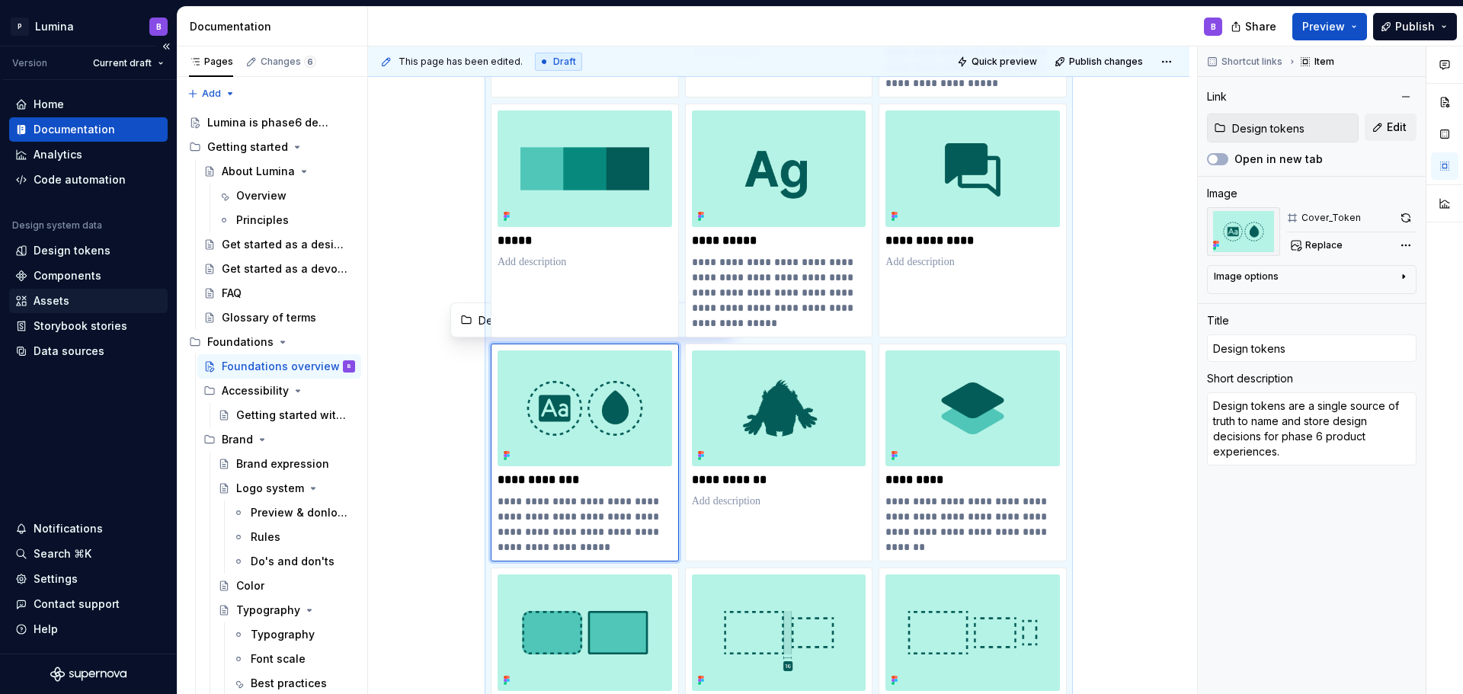
click at [42, 299] on div "Assets" at bounding box center [52, 300] width 36 height 15
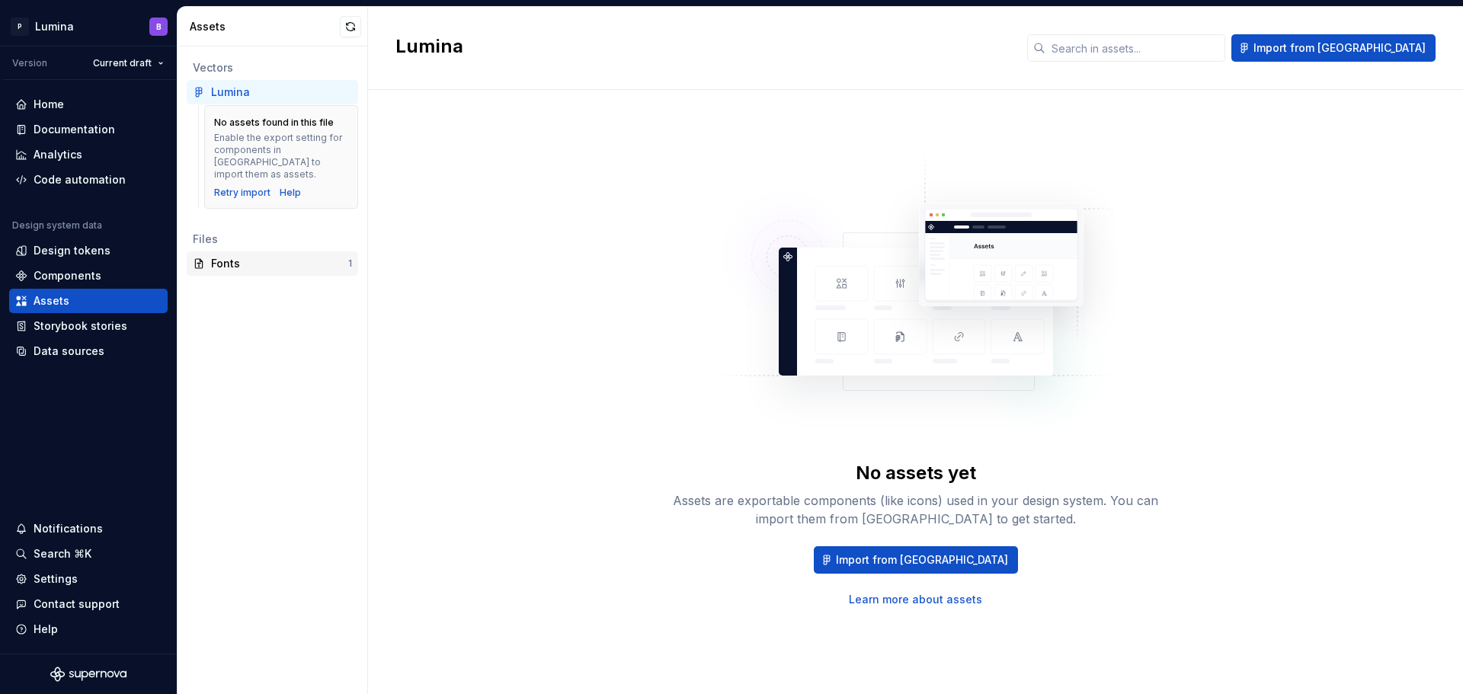
click at [232, 256] on div "Fonts" at bounding box center [279, 263] width 137 height 15
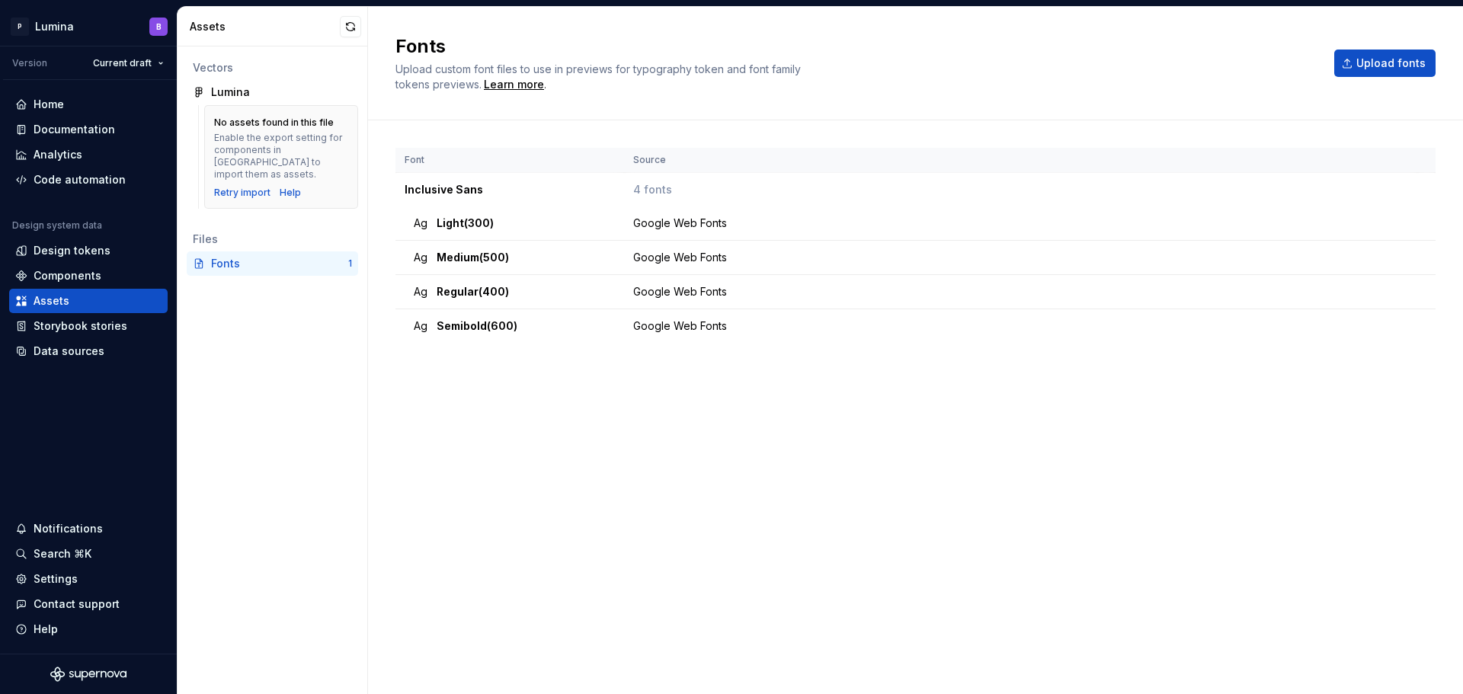
click at [386, 254] on div "Font Source Inclusive Sans 4 fonts Ag light (300) Google Web Fonts Ag medium (5…" at bounding box center [915, 407] width 1095 height 574
click at [559, 250] on div "Ag medium (500)" at bounding box center [514, 257] width 201 height 15
drag, startPoint x: 559, startPoint y: 250, endPoint x: 570, endPoint y: 300, distance: 51.4
click at [570, 300] on tbody "Inclusive Sans 4 fonts Ag light (300) Google Web Fonts Ag medium (500) Google W…" at bounding box center [915, 258] width 1040 height 171
click at [577, 399] on div "Font Source Inclusive Sans 4 fonts Ag light (300) Google Web Fonts Ag medium (5…" at bounding box center [915, 392] width 1040 height 488
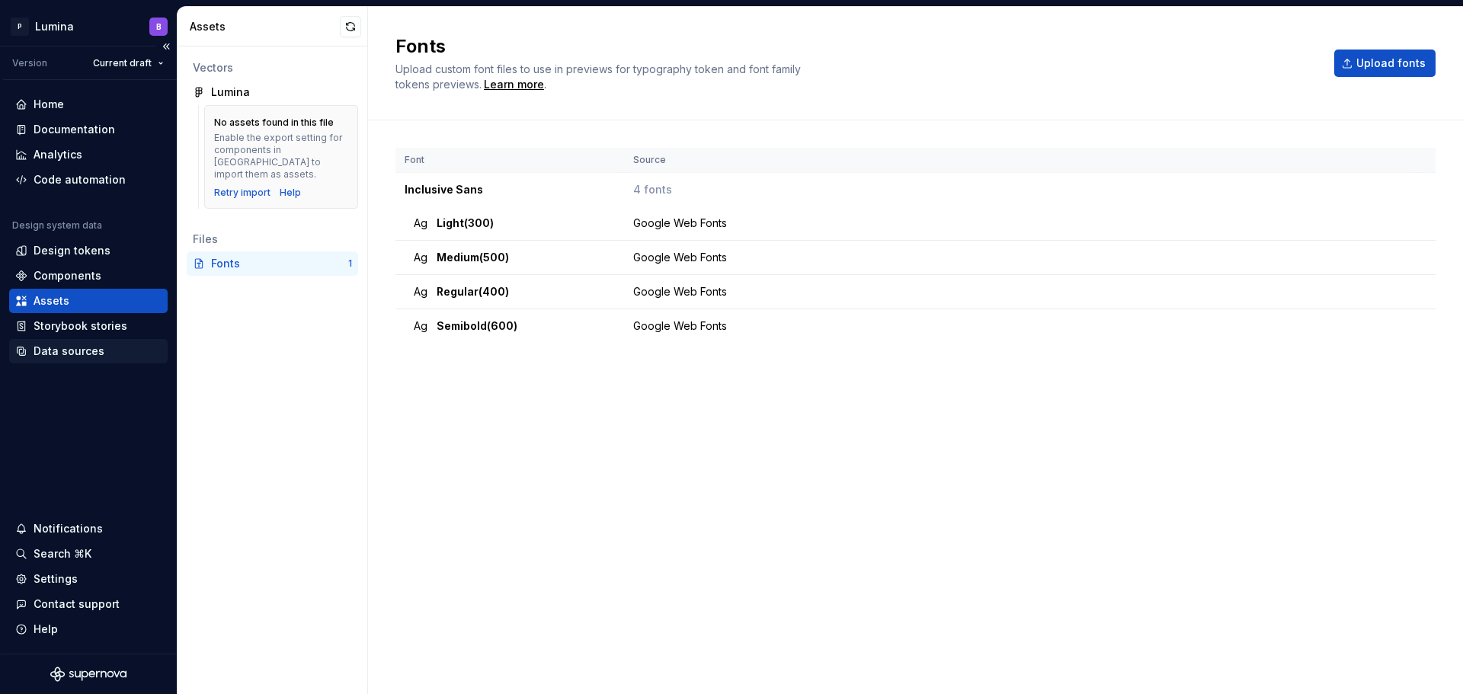
click at [64, 362] on div "Data sources" at bounding box center [88, 351] width 158 height 24
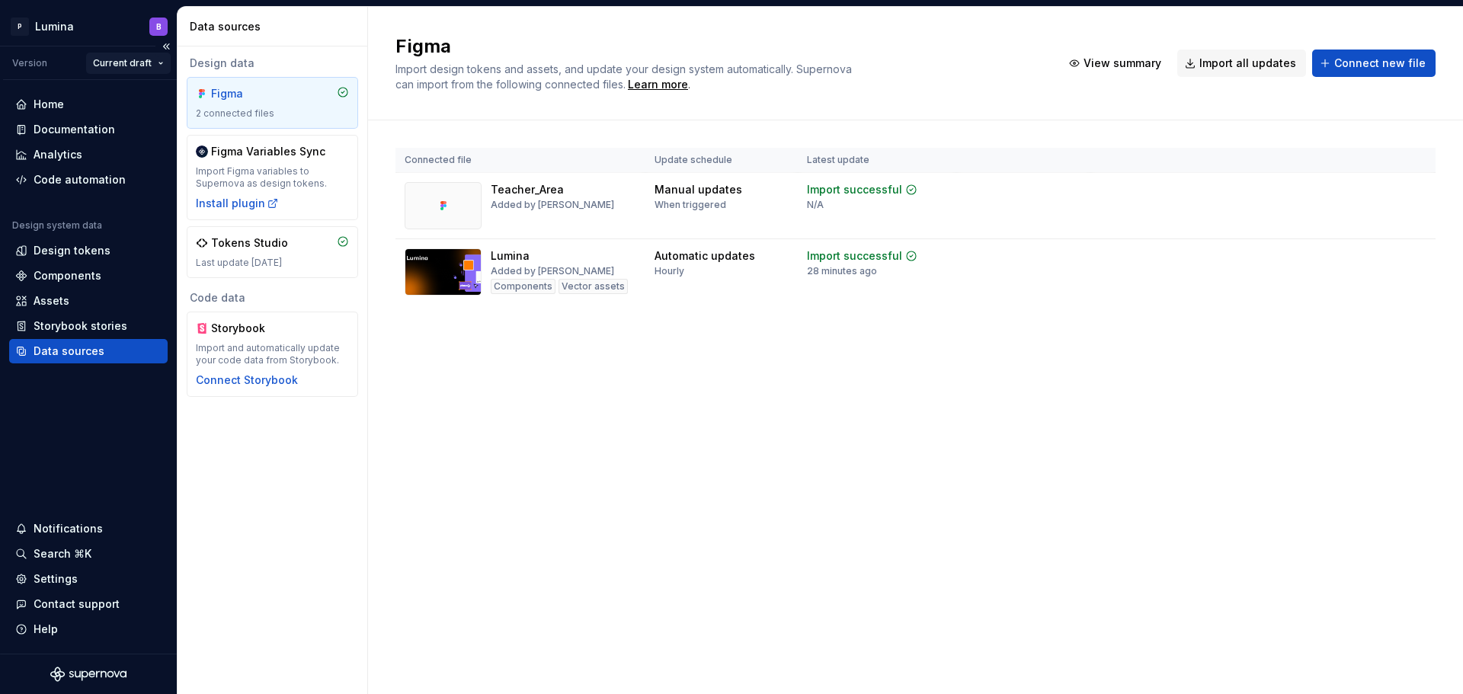
click at [134, 63] on html "P Lumina B Version Current draft Home Documentation Analytics Code automation D…" at bounding box center [731, 347] width 1463 height 694
click at [75, 59] on html "P Lumina B Version Current draft Home Documentation Analytics Code automation D…" at bounding box center [731, 347] width 1463 height 694
click at [22, 66] on div "Version" at bounding box center [29, 63] width 35 height 12
click at [41, 107] on div "Home" at bounding box center [49, 104] width 30 height 15
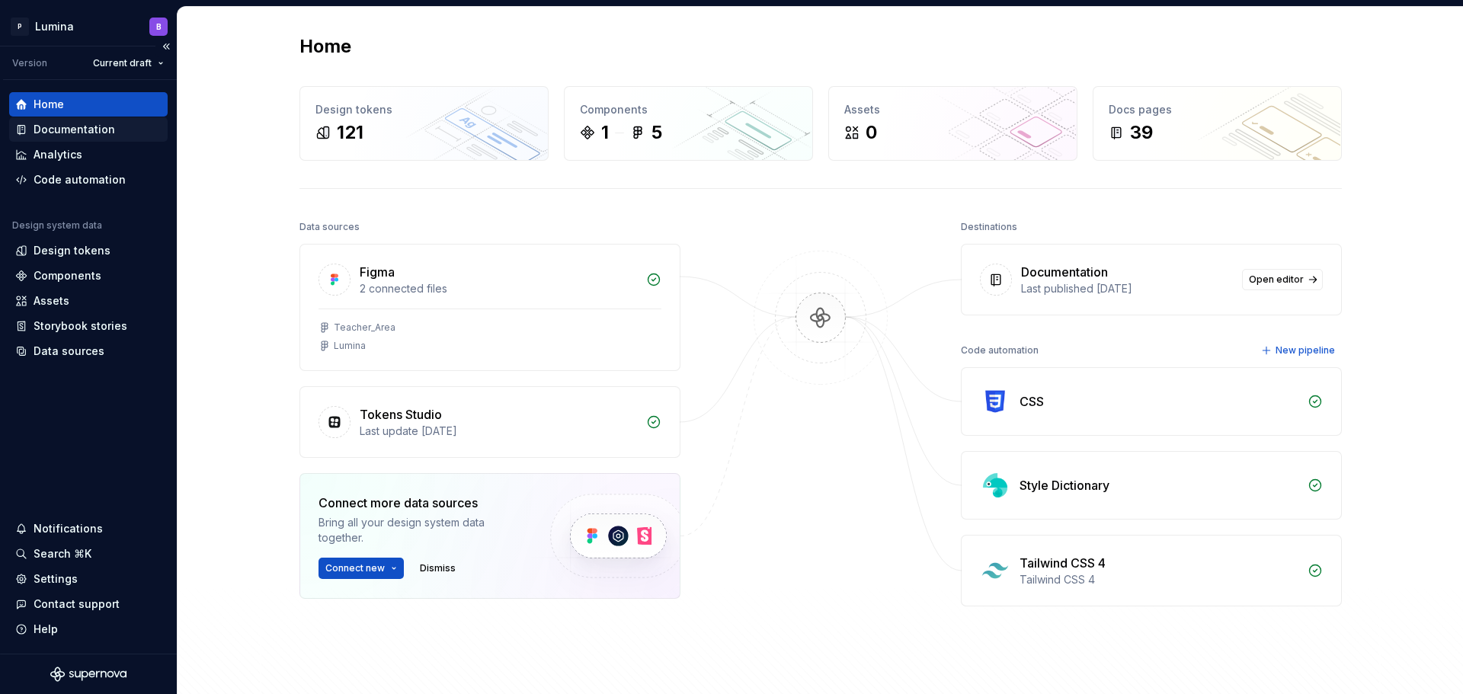
click at [62, 131] on div "Documentation" at bounding box center [75, 129] width 82 height 15
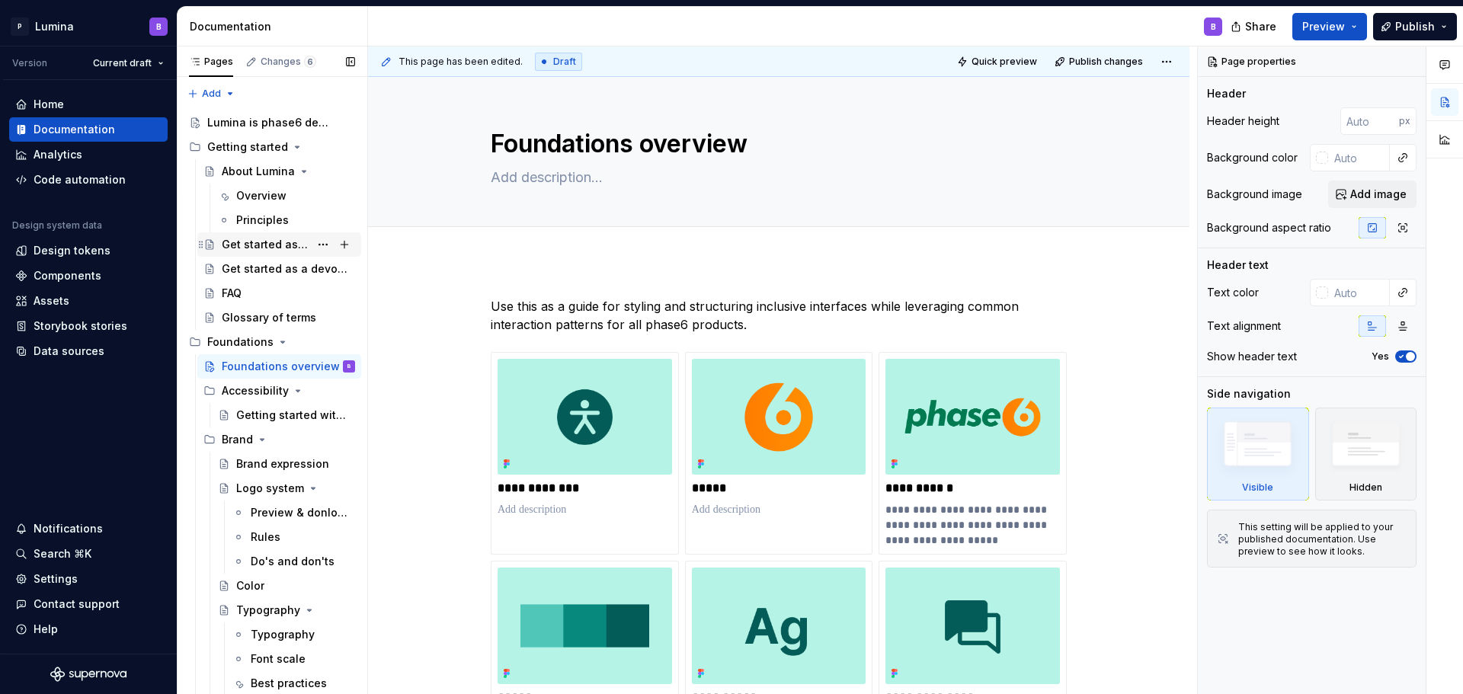
click at [251, 250] on div "Get started as a designer" at bounding box center [266, 244] width 88 height 15
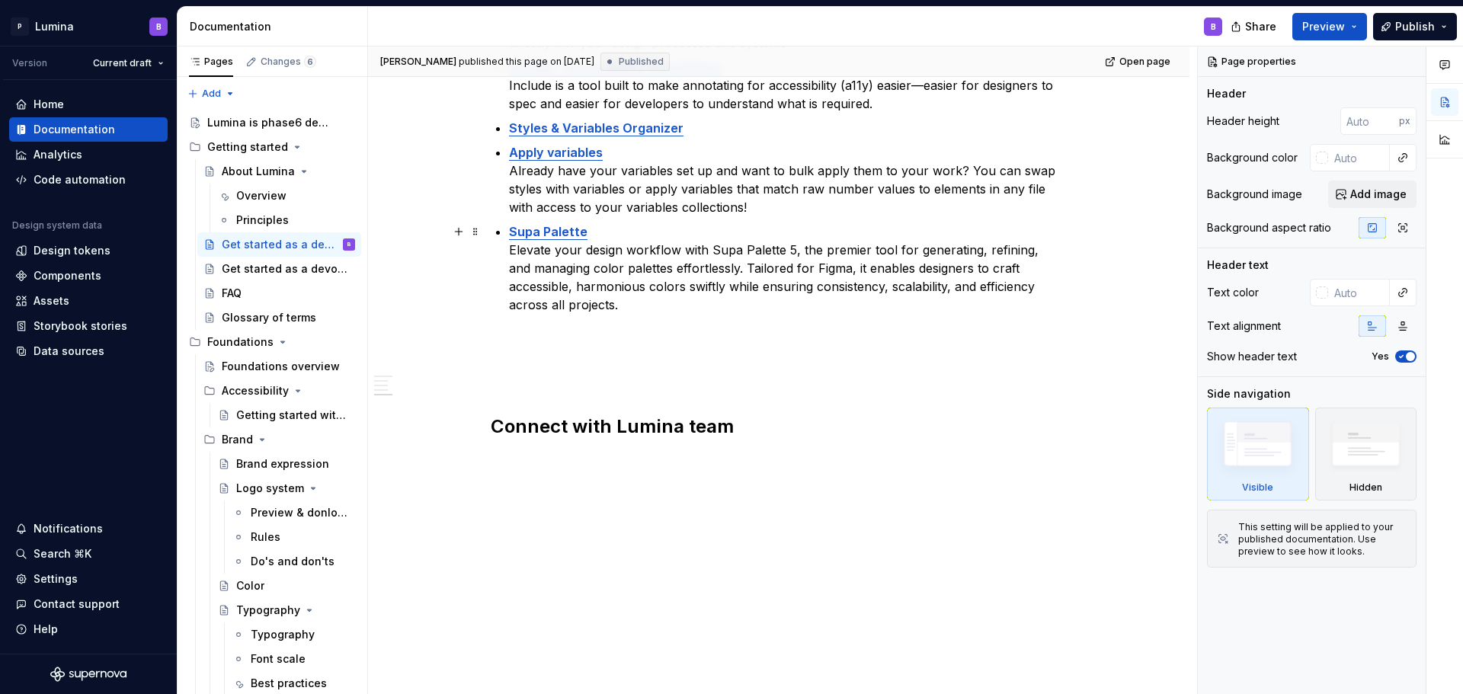
scroll to position [1102, 0]
click at [266, 274] on div "Get started as a devolopers" at bounding box center [266, 268] width 88 height 15
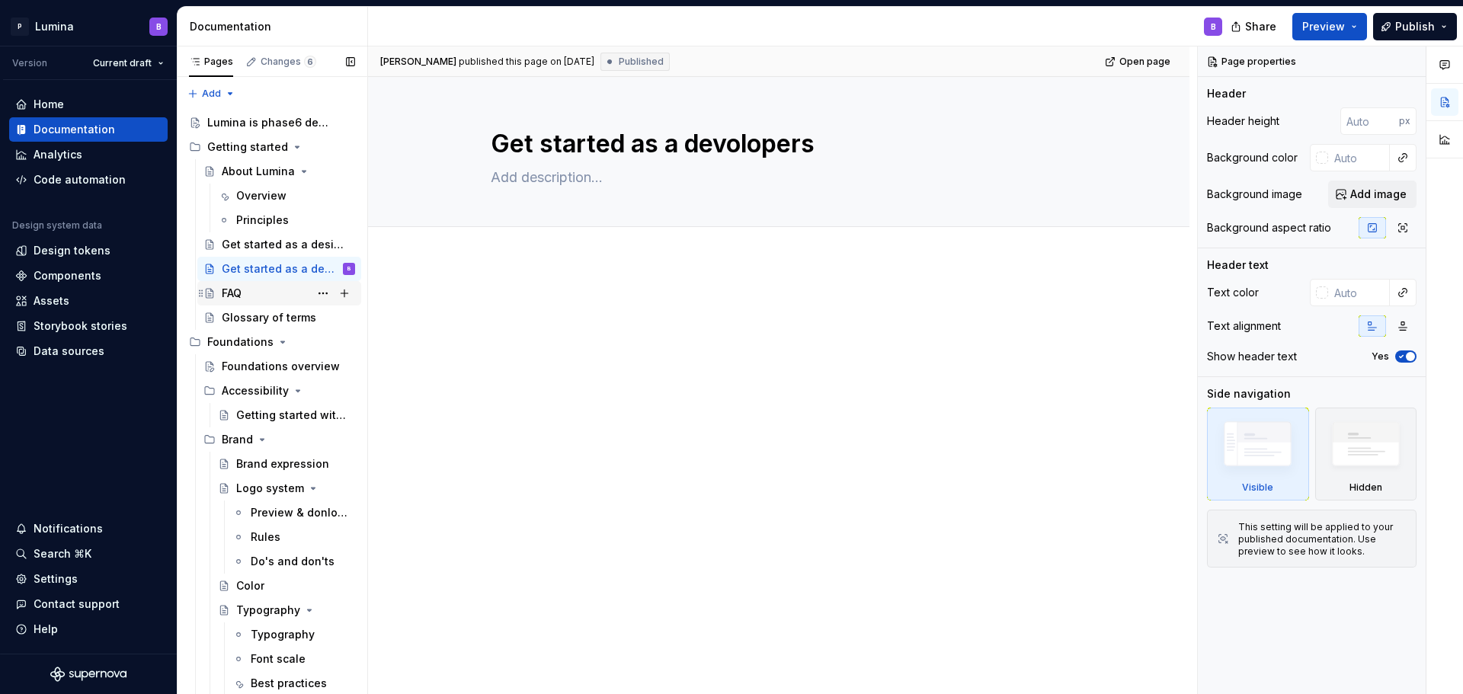
click at [242, 296] on div "FAQ" at bounding box center [232, 293] width 20 height 15
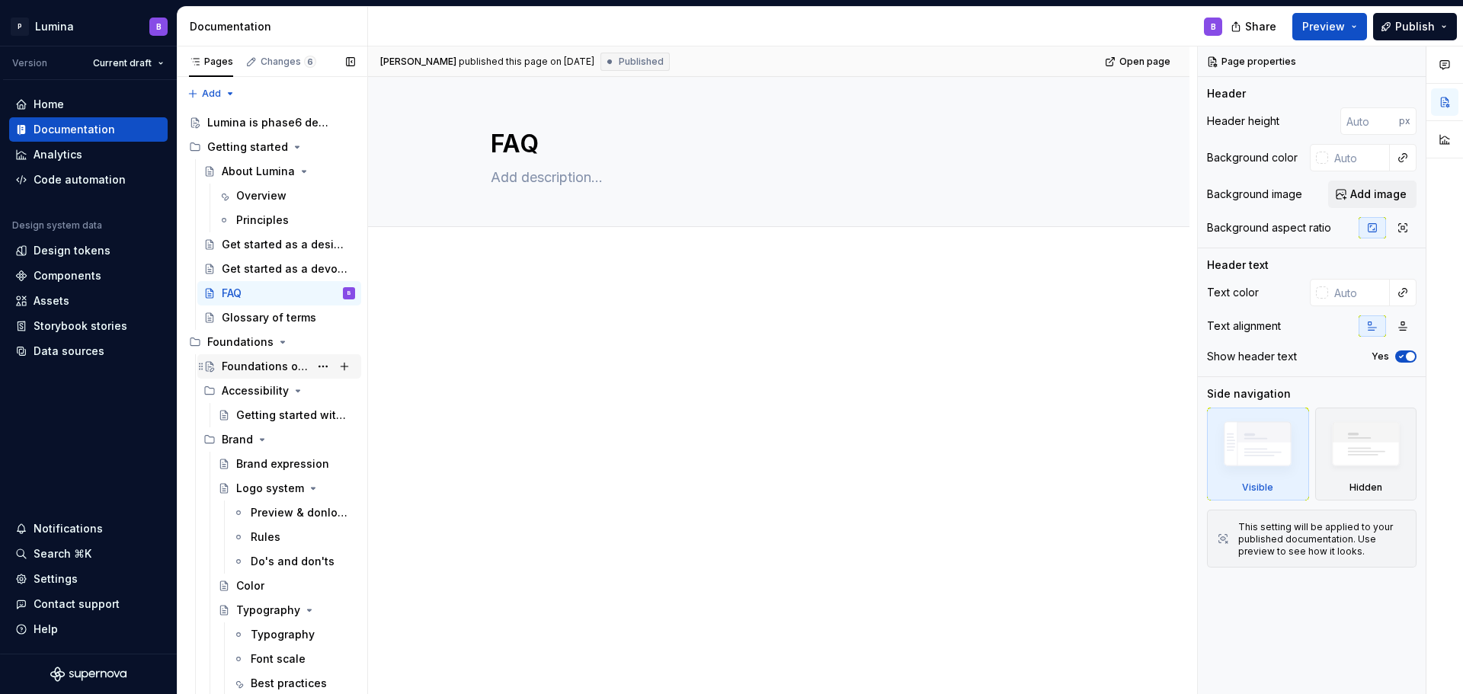
click at [268, 372] on div "Foundations overview" at bounding box center [266, 366] width 88 height 15
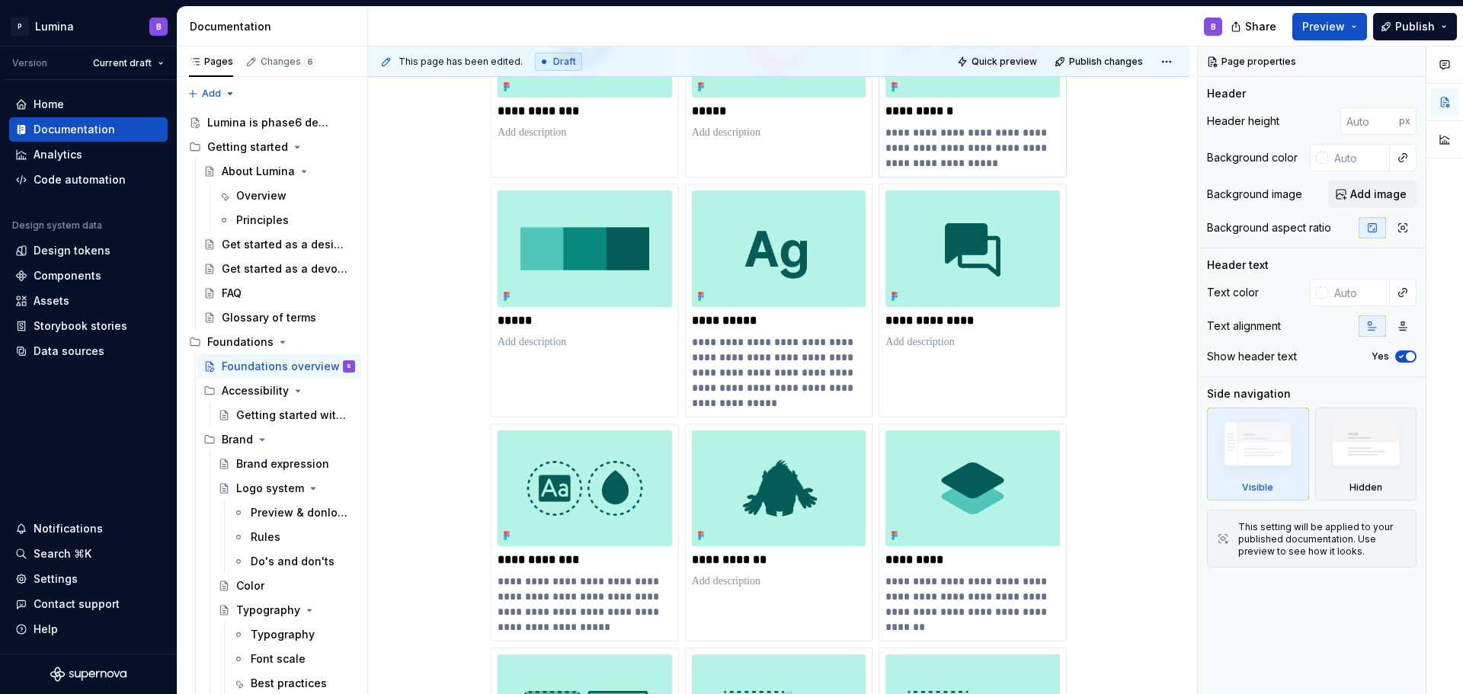
scroll to position [381, 0]
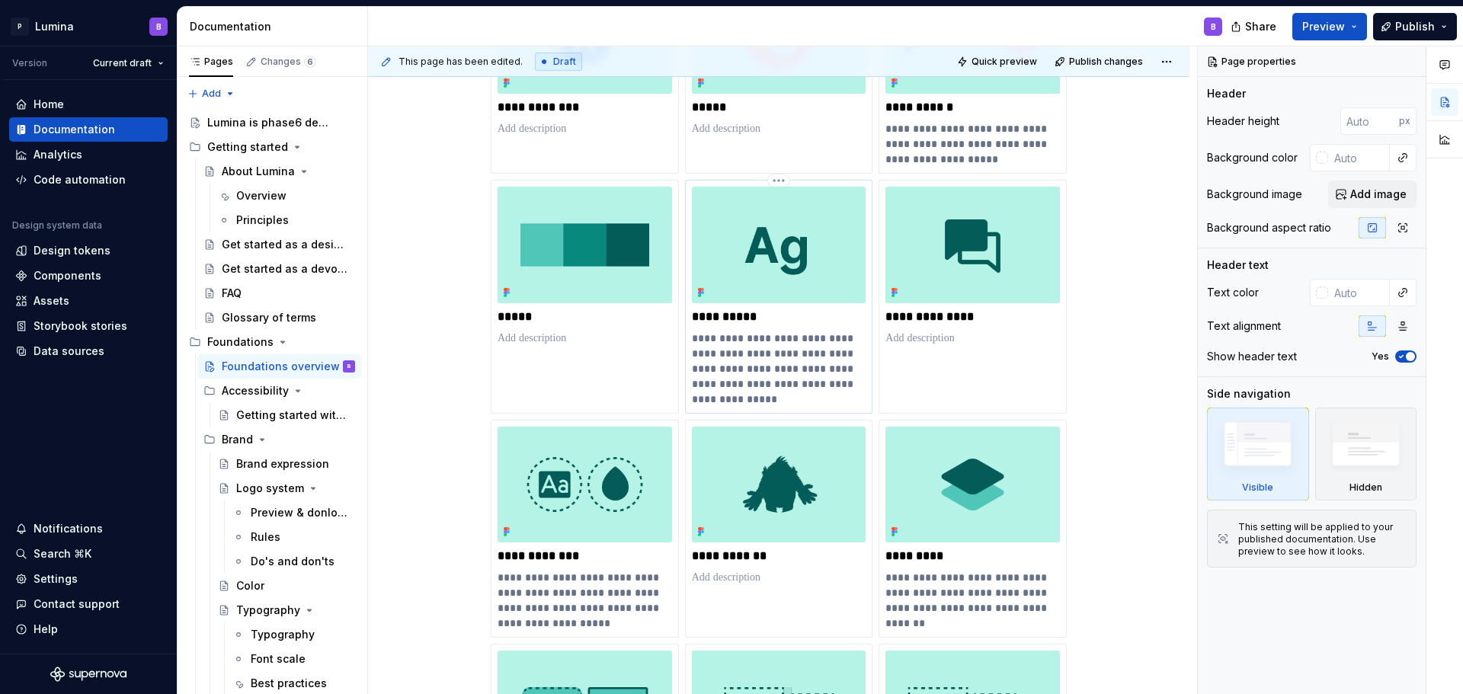
click at [790, 263] on img at bounding box center [779, 245] width 174 height 116
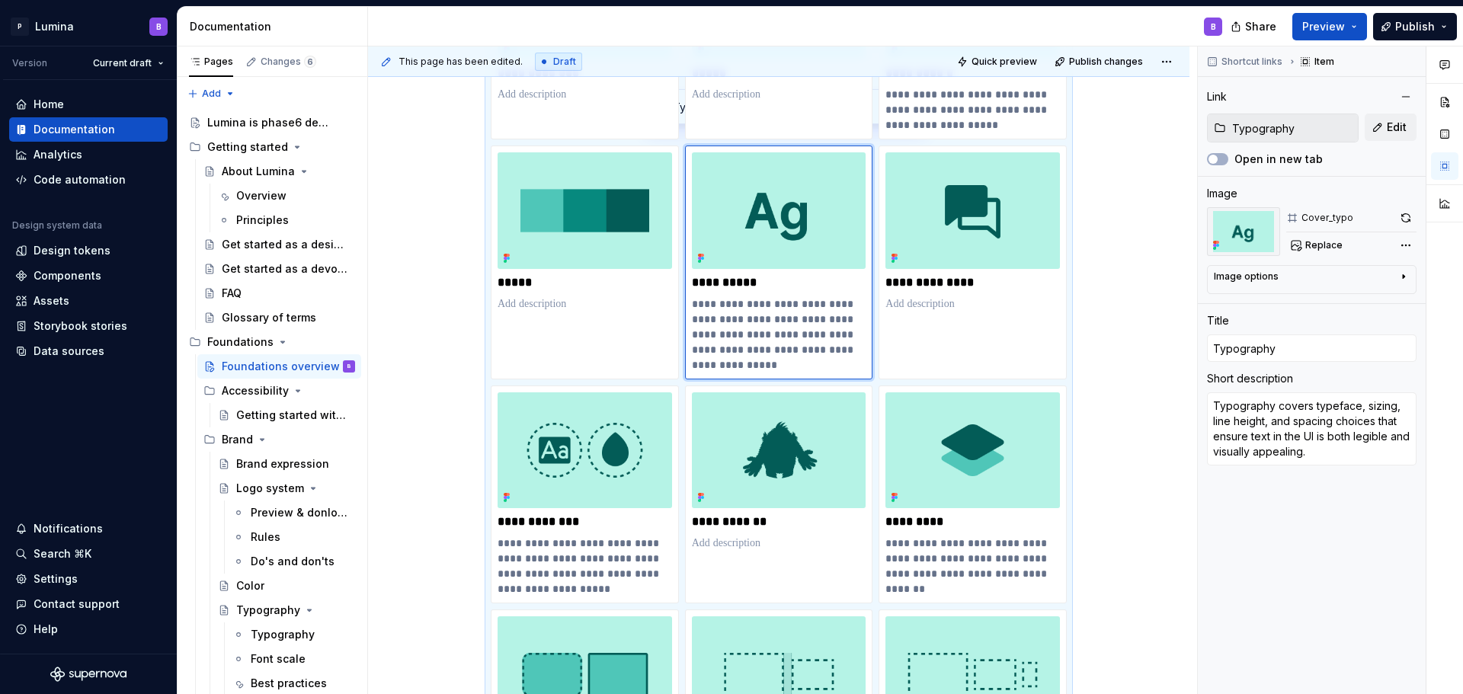
scroll to position [610, 0]
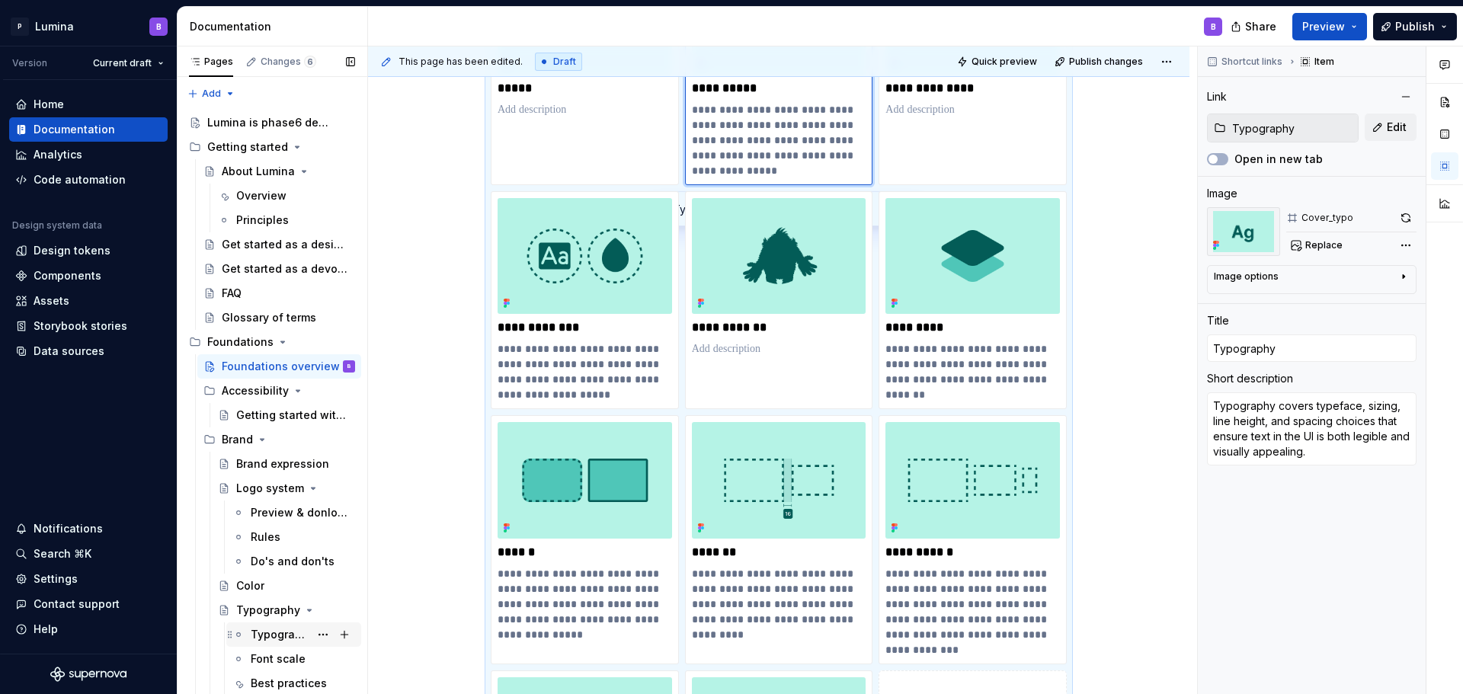
click at [267, 635] on div "Typography" at bounding box center [280, 634] width 59 height 15
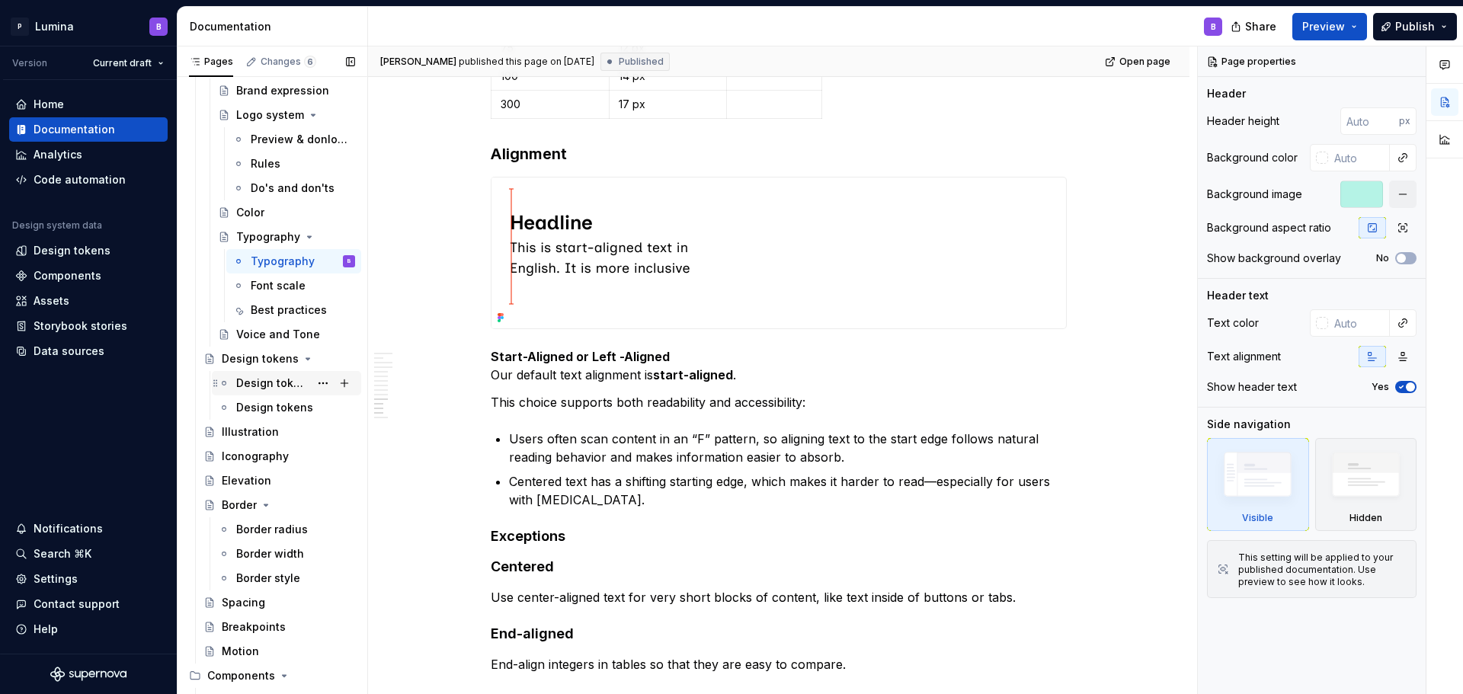
scroll to position [381, 0]
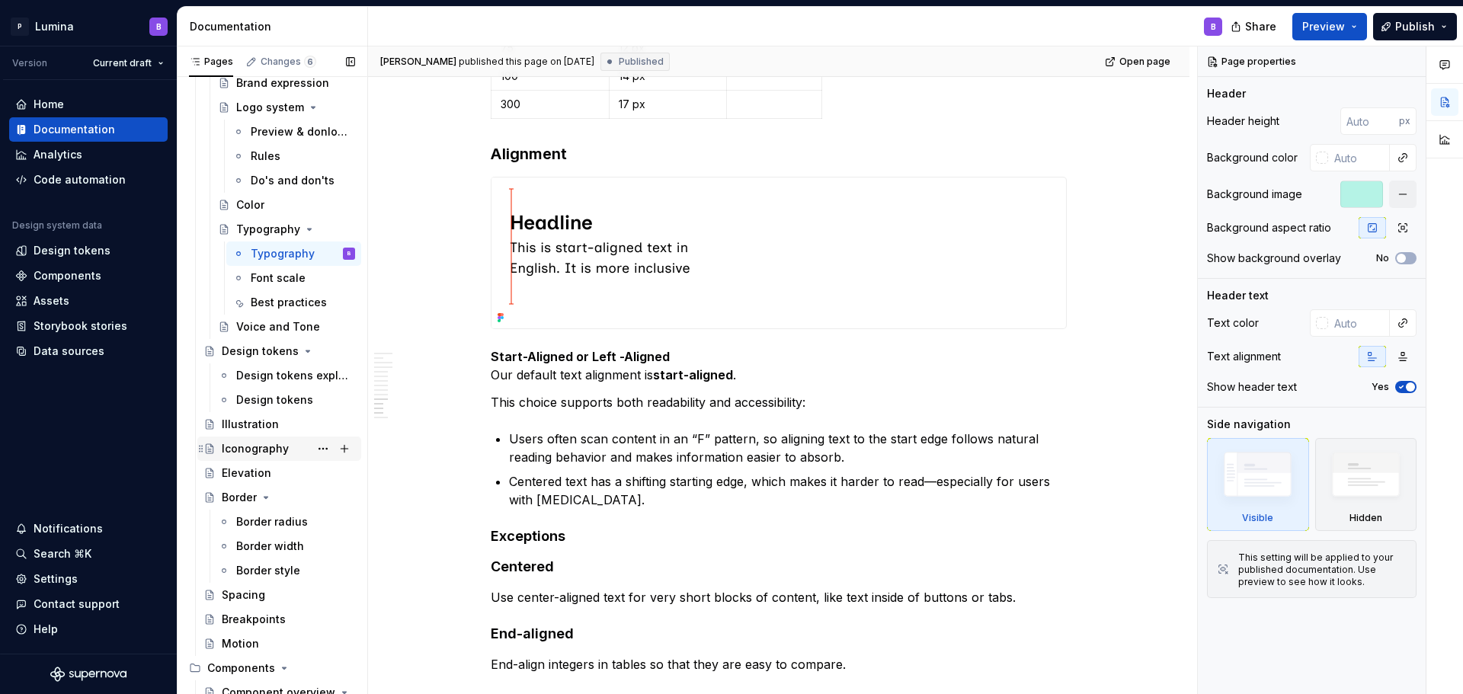
click at [252, 444] on div "Iconography" at bounding box center [255, 448] width 67 height 15
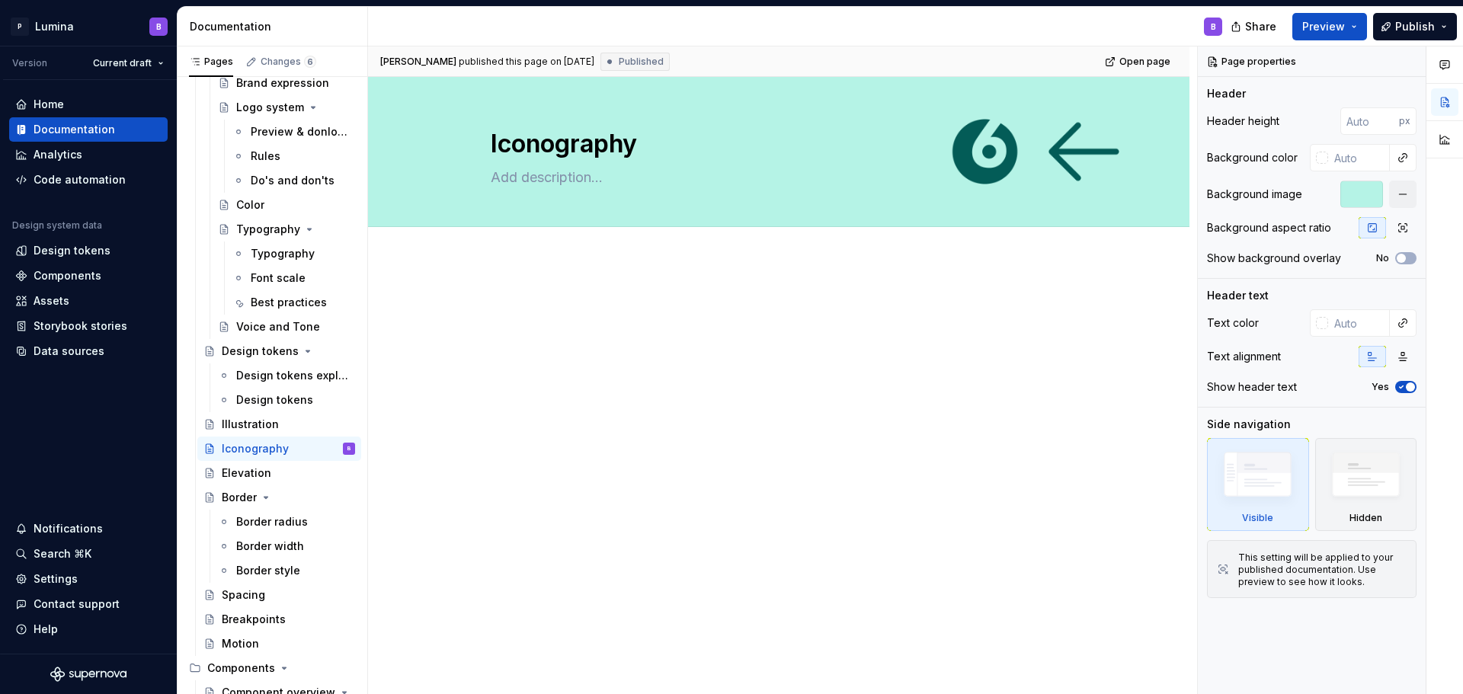
click at [873, 17] on div "B" at bounding box center [801, 27] width 866 height 40
click at [974, 26] on div "B" at bounding box center [801, 27] width 866 height 40
type textarea "*"
